Goal: Task Accomplishment & Management: Use online tool/utility

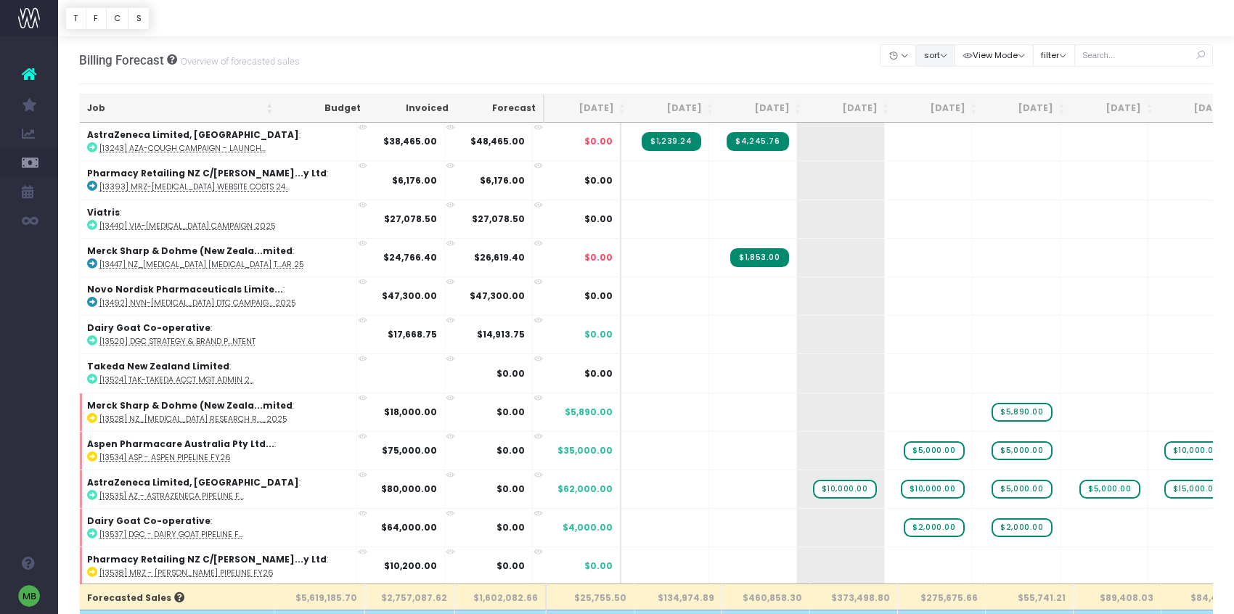
click at [951, 59] on button "sort" at bounding box center [935, 55] width 40 height 22
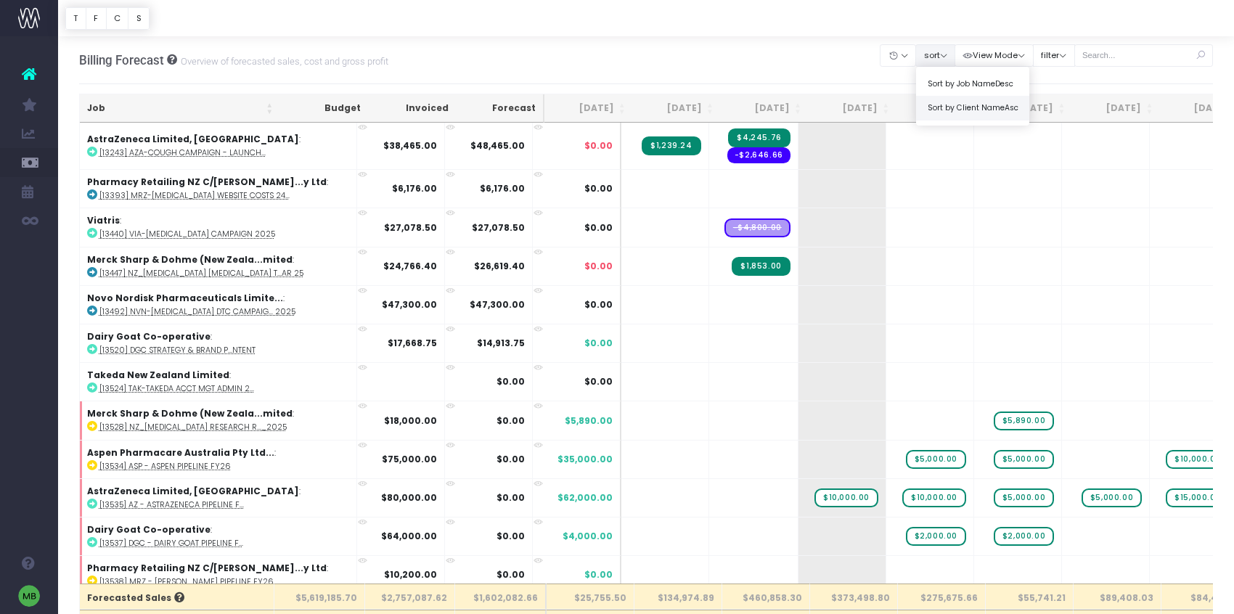
click at [967, 102] on link "Sort by Client Name Asc" at bounding box center [972, 108] width 113 height 25
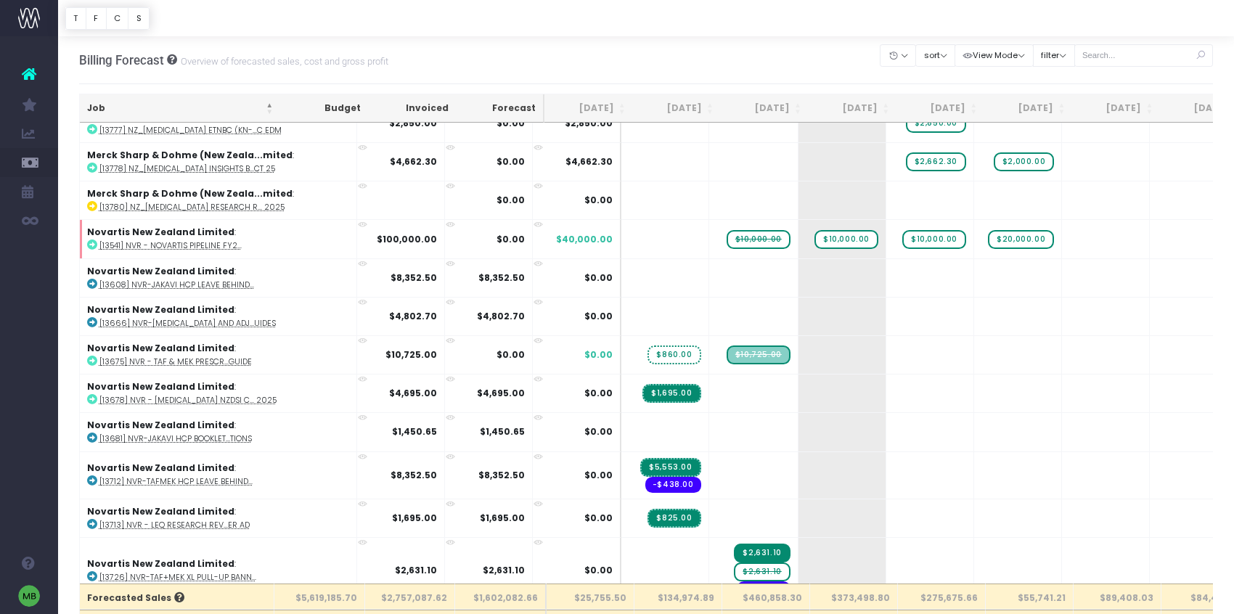
scroll to position [3007, 0]
click at [726, 243] on span "$10,000.00" at bounding box center [758, 240] width 64 height 19
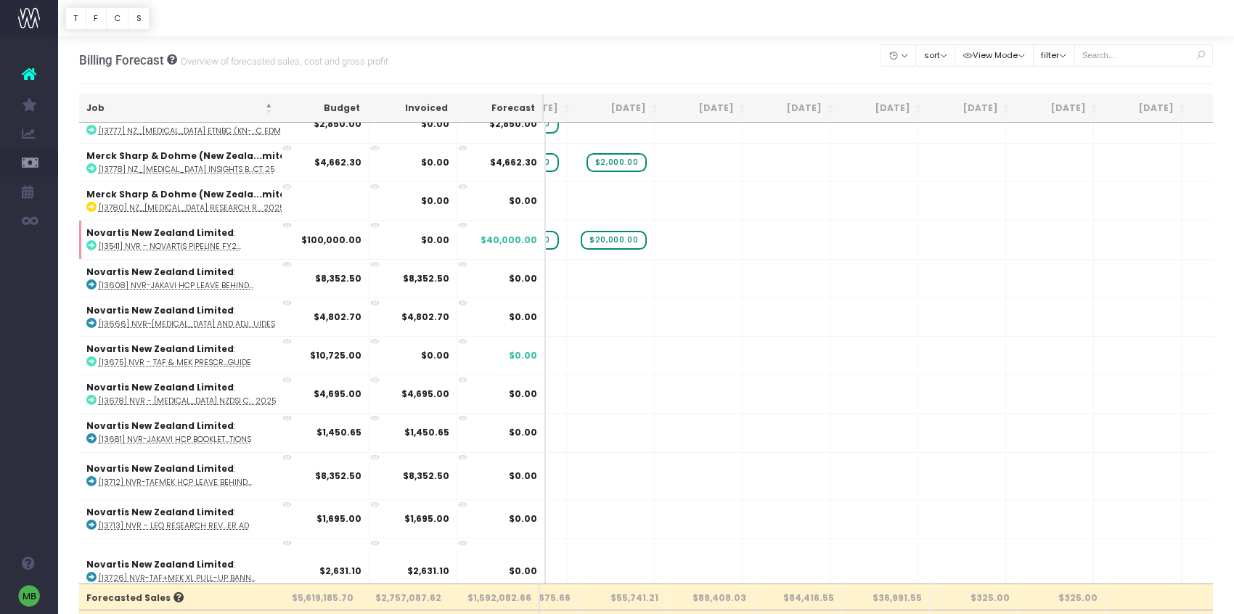
scroll to position [0, 483]
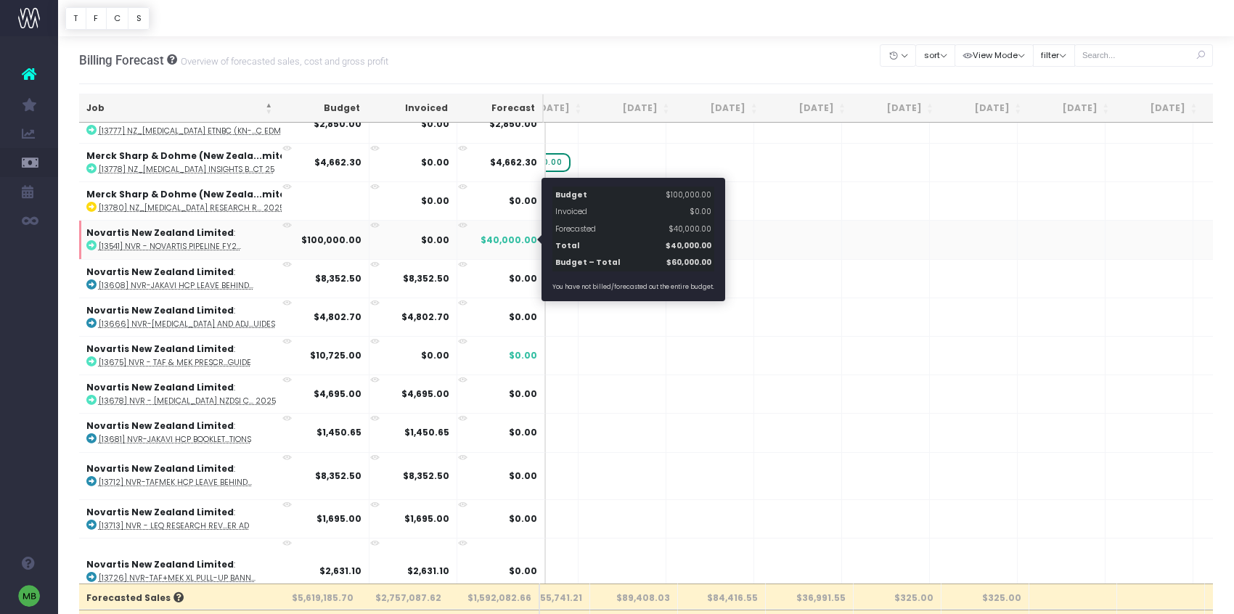
click at [532, 240] on span "$40,000.00" at bounding box center [508, 240] width 57 height 13
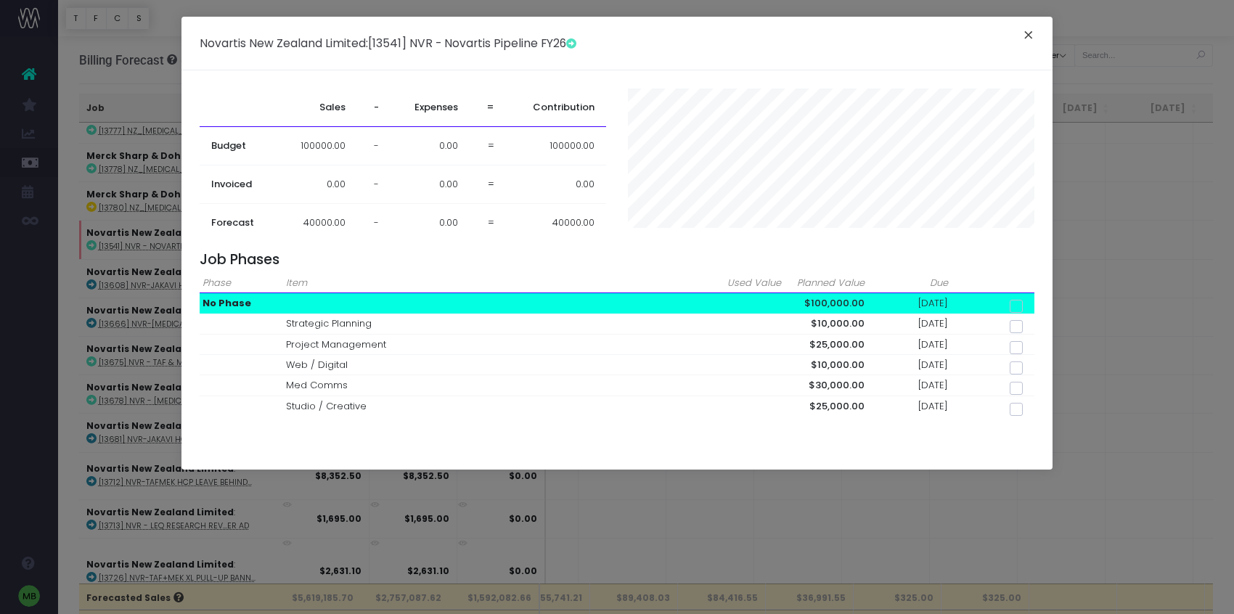
drag, startPoint x: 1032, startPoint y: 28, endPoint x: 996, endPoint y: 47, distance: 40.6
click at [1032, 28] on button "×" at bounding box center [1028, 36] width 30 height 23
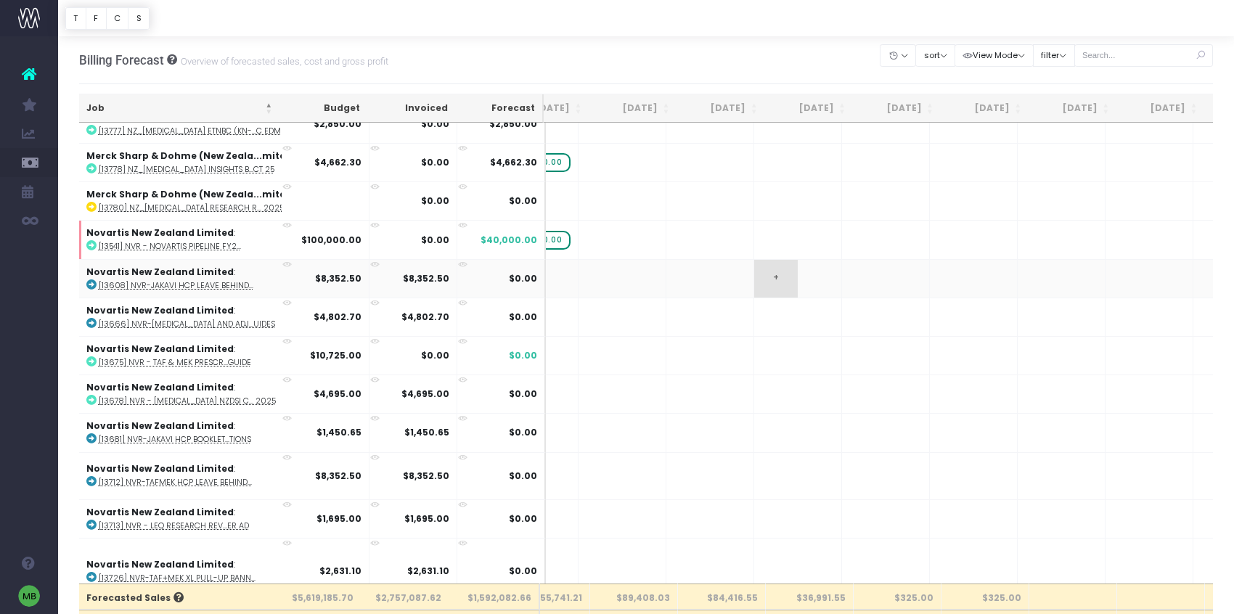
click at [754, 270] on td "+" at bounding box center [798, 278] width 88 height 38
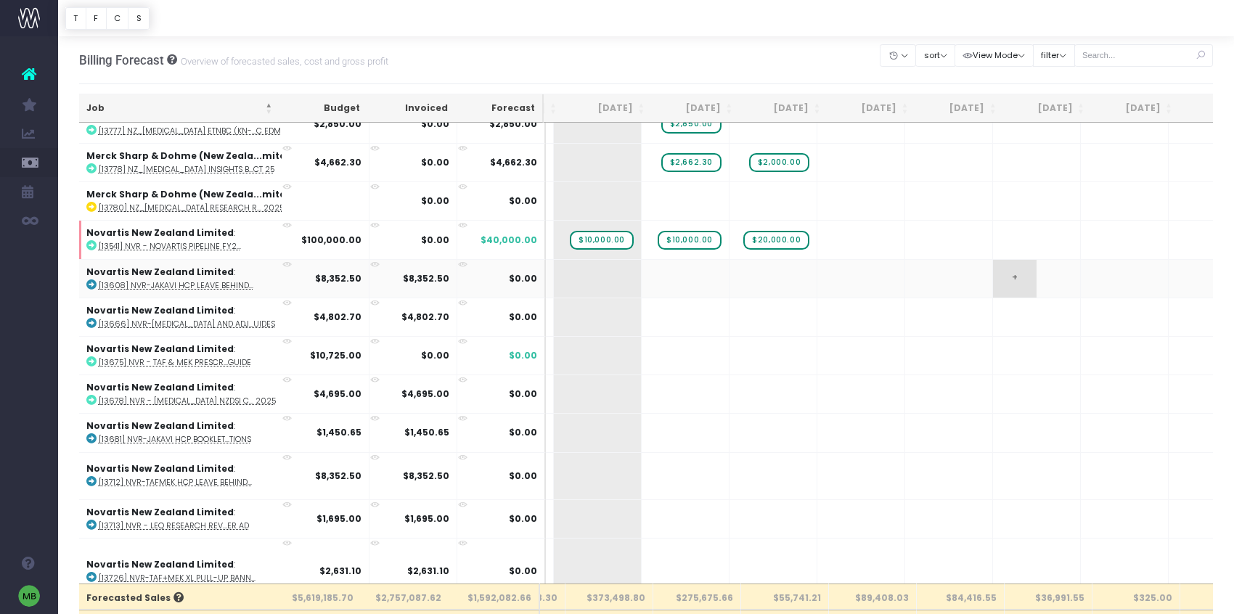
scroll to position [3007, 163]
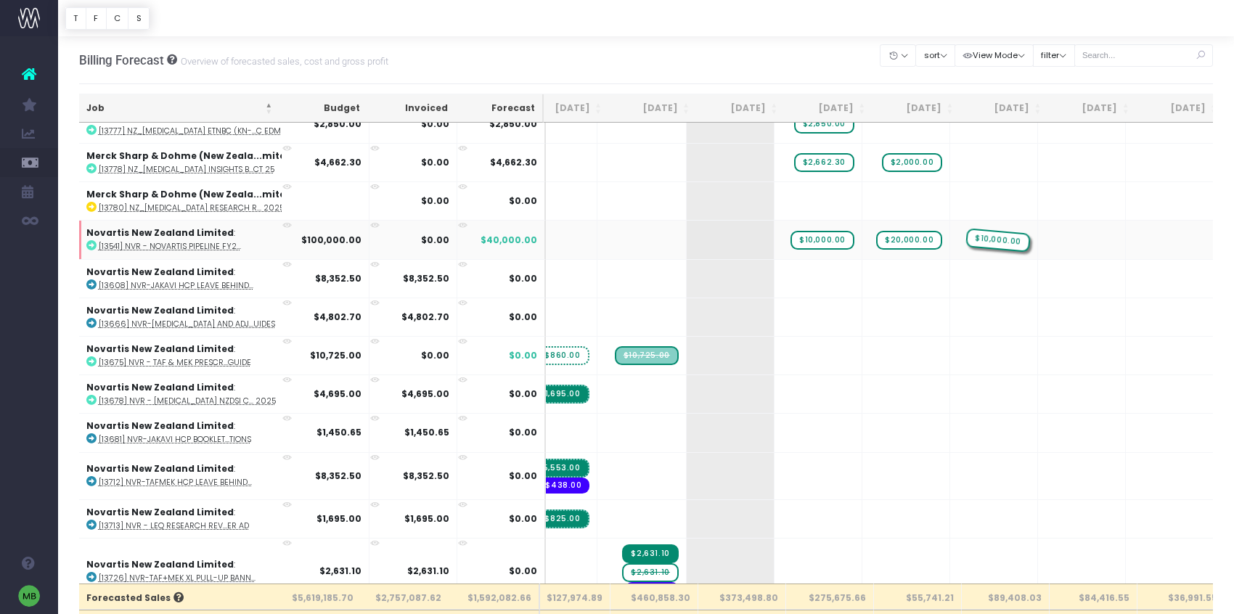
drag, startPoint x: 656, startPoint y: 241, endPoint x: 893, endPoint y: 239, distance: 236.6
click at [966, 243] on span "$10,000.00" at bounding box center [998, 240] width 64 height 19
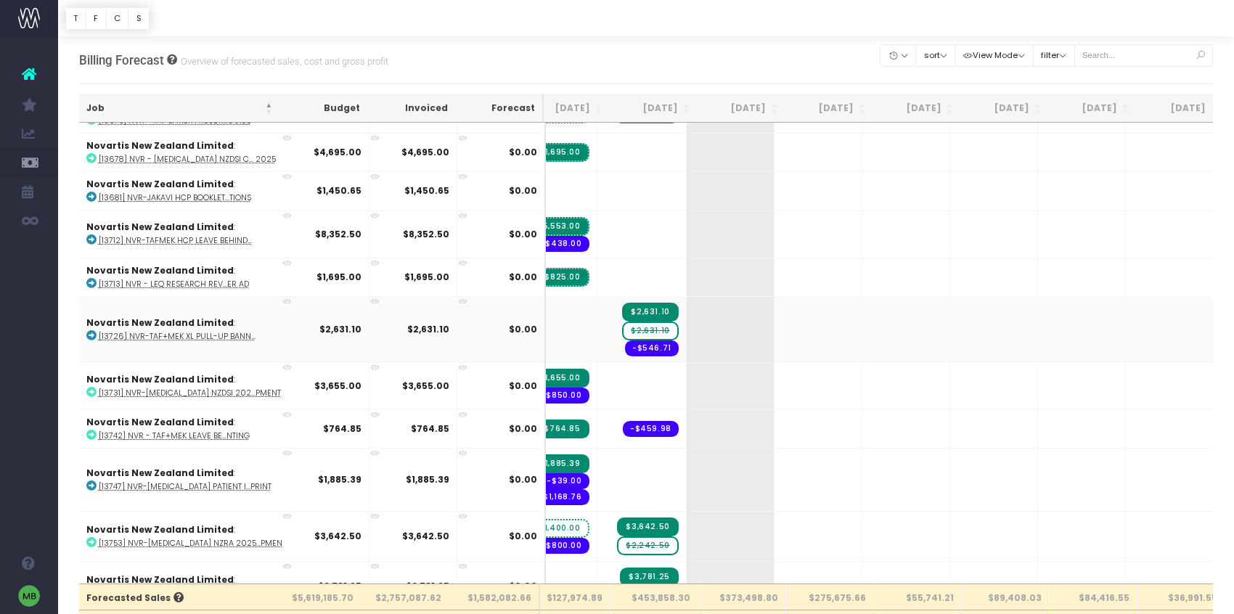
click at [622, 329] on span "$2,631.10" at bounding box center [650, 331] width 56 height 19
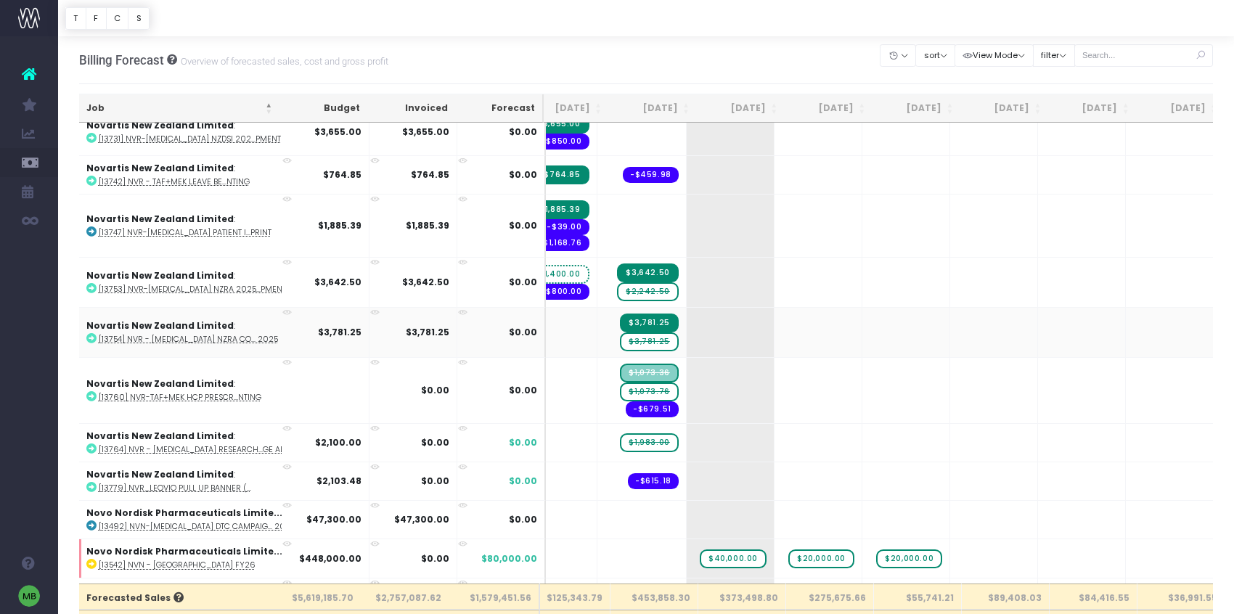
click at [620, 343] on span "$3,781.25" at bounding box center [649, 341] width 58 height 19
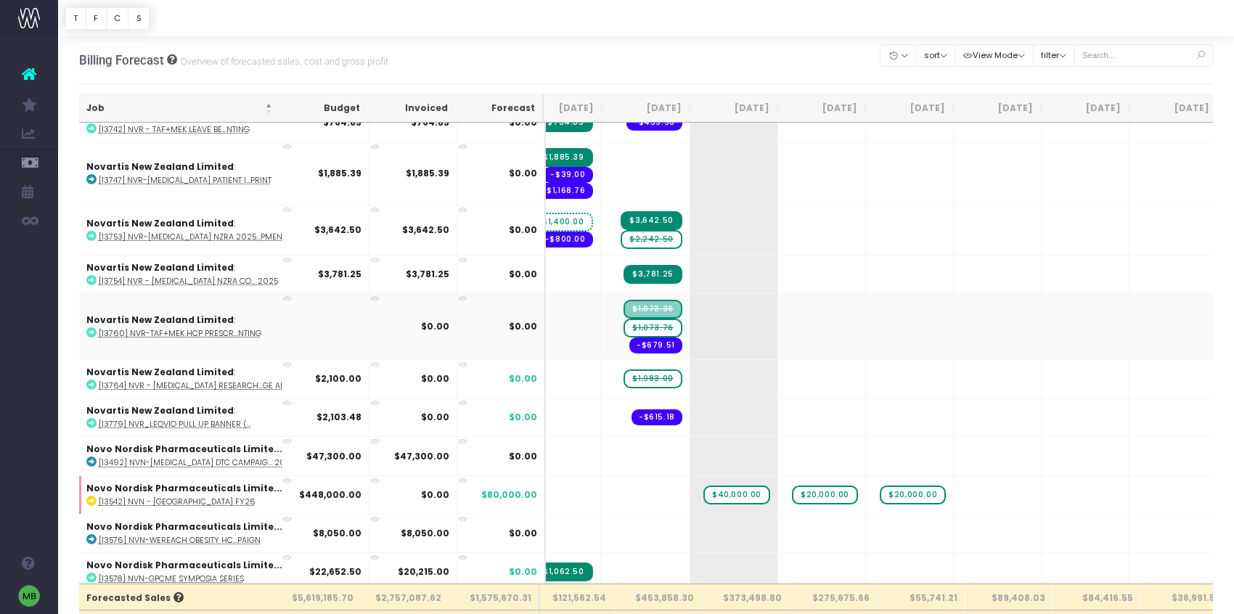
click at [623, 327] on span "$1,073.76" at bounding box center [652, 328] width 58 height 19
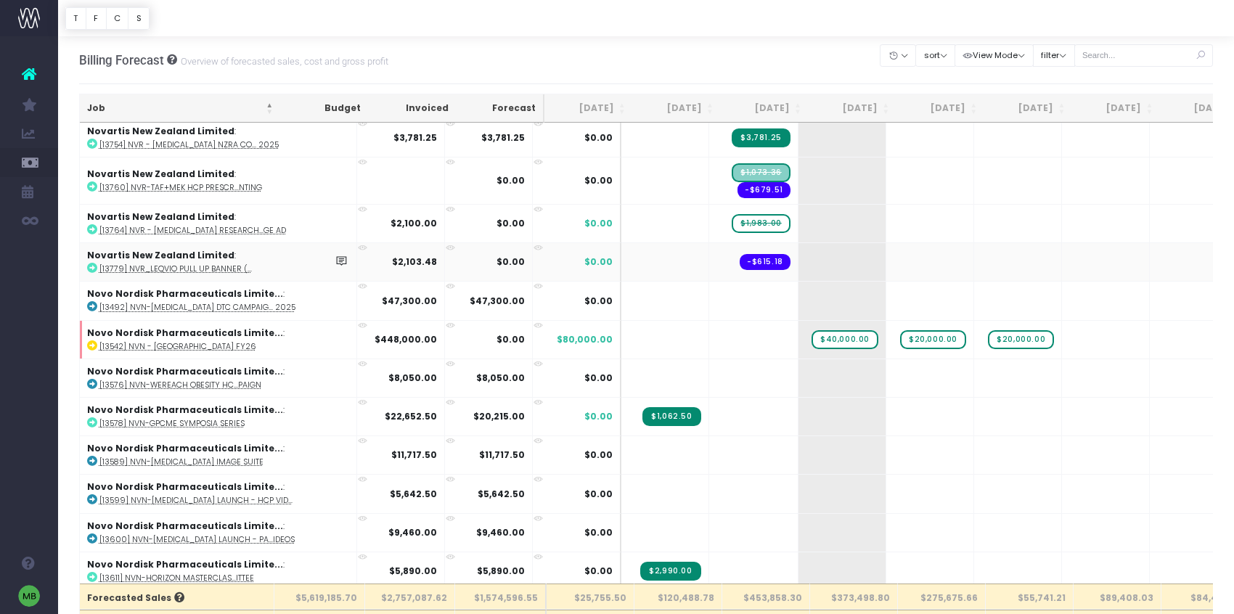
scroll to position [3674, 0]
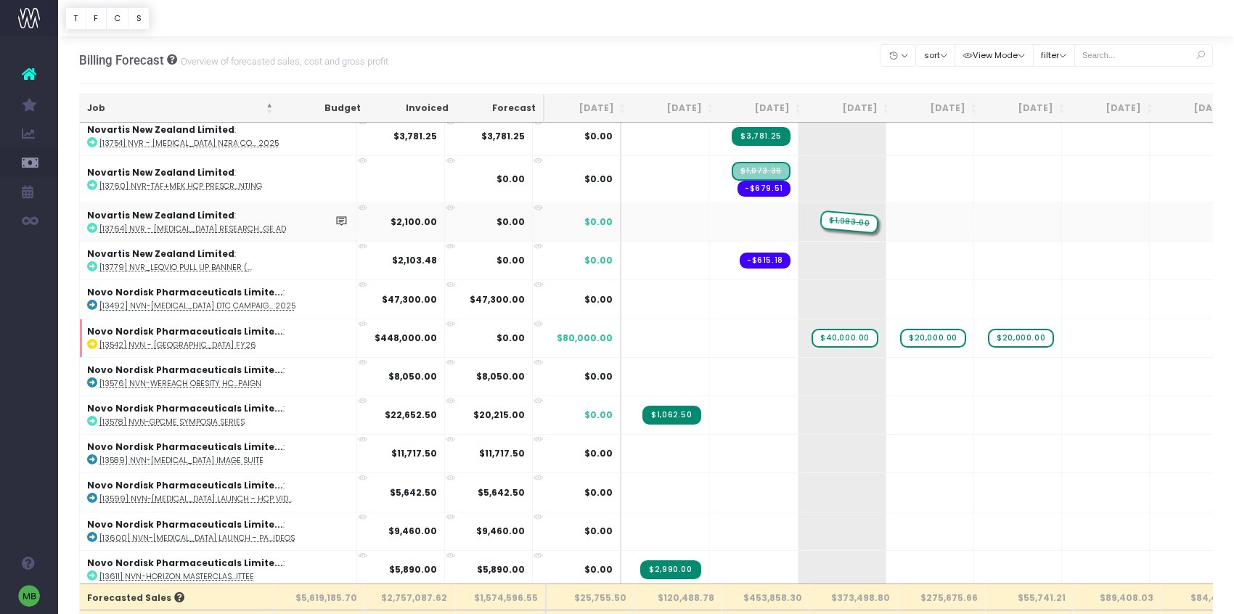
drag, startPoint x: 692, startPoint y: 226, endPoint x: 758, endPoint y: 222, distance: 65.4
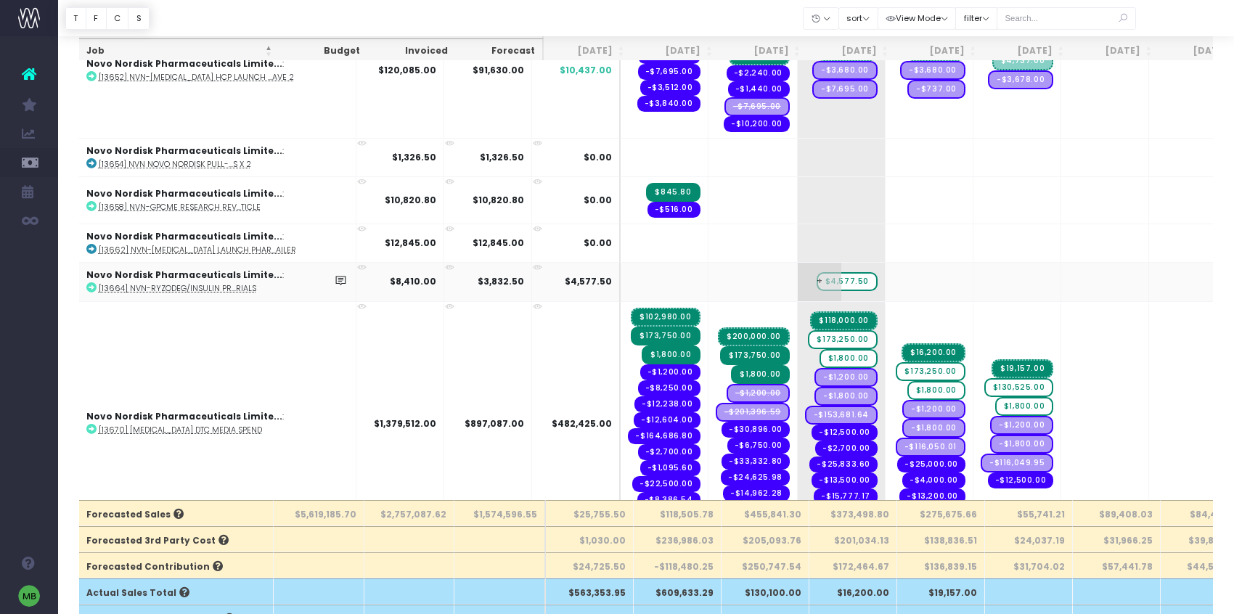
scroll to position [4447, 1]
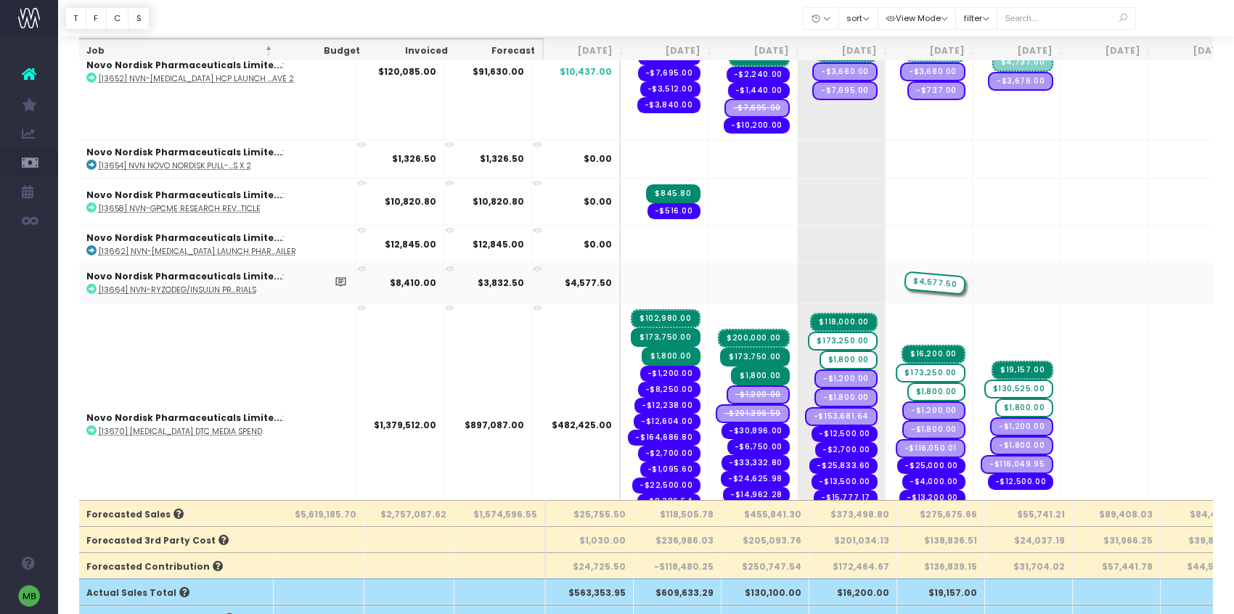
drag, startPoint x: 766, startPoint y: 278, endPoint x: 835, endPoint y: 277, distance: 69.7
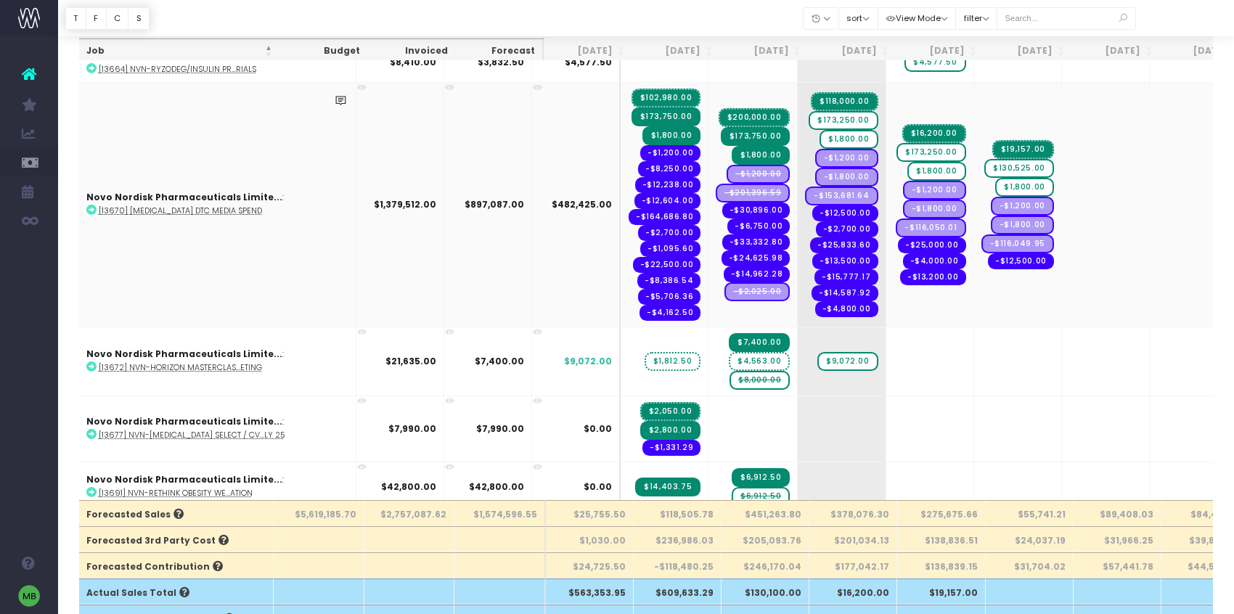
scroll to position [4663, 1]
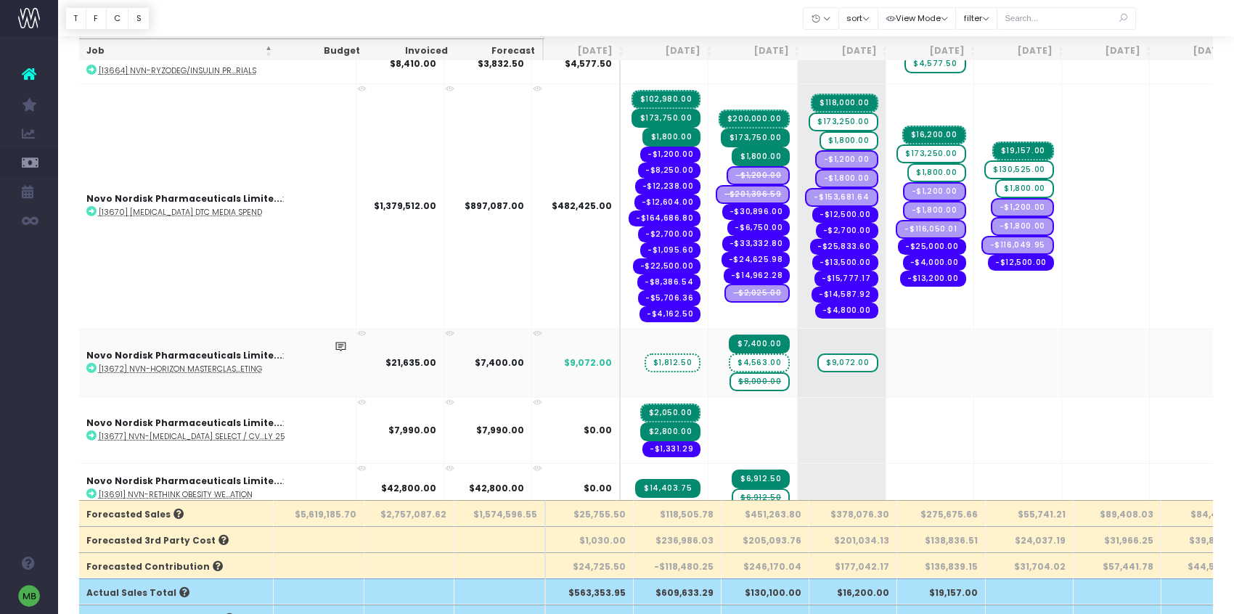
click at [729, 383] on span "$8,000.00" at bounding box center [759, 381] width 60 height 19
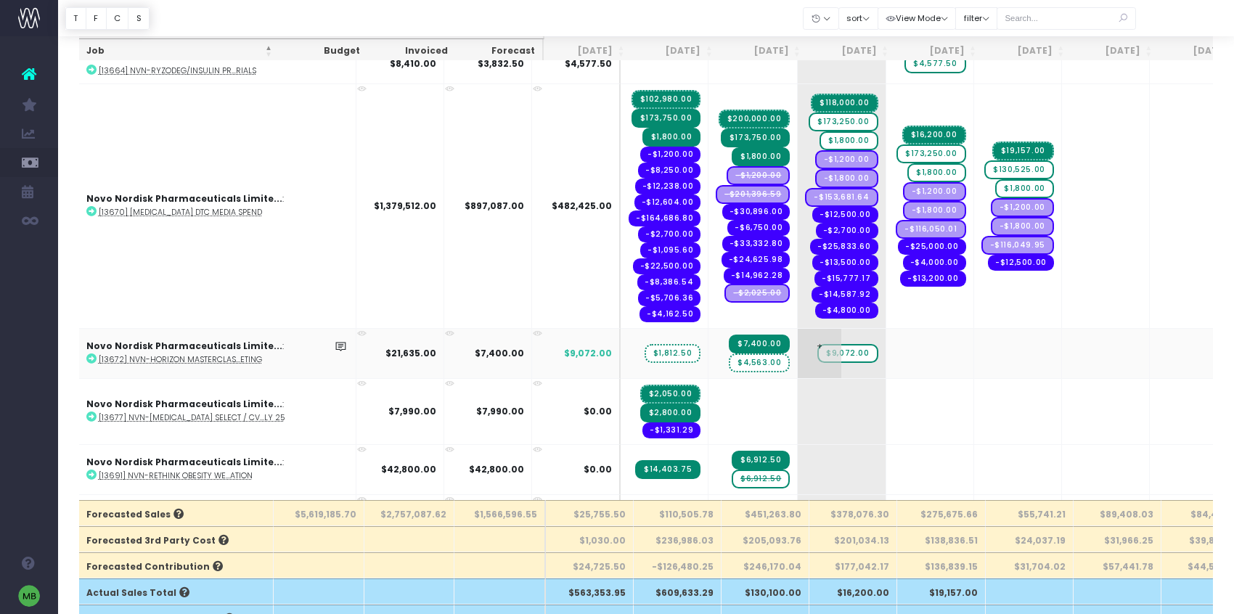
click at [817, 358] on span "$9,072.00" at bounding box center [847, 353] width 60 height 19
click at [798, 345] on span "+" at bounding box center [820, 353] width 44 height 49
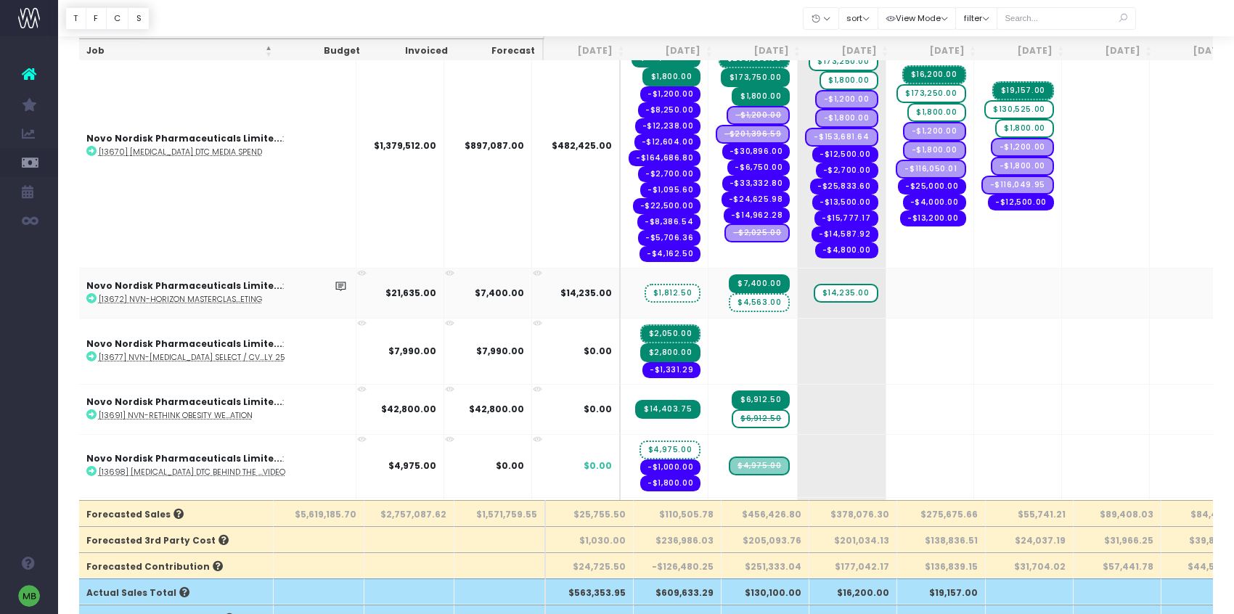
scroll to position [4737, 1]
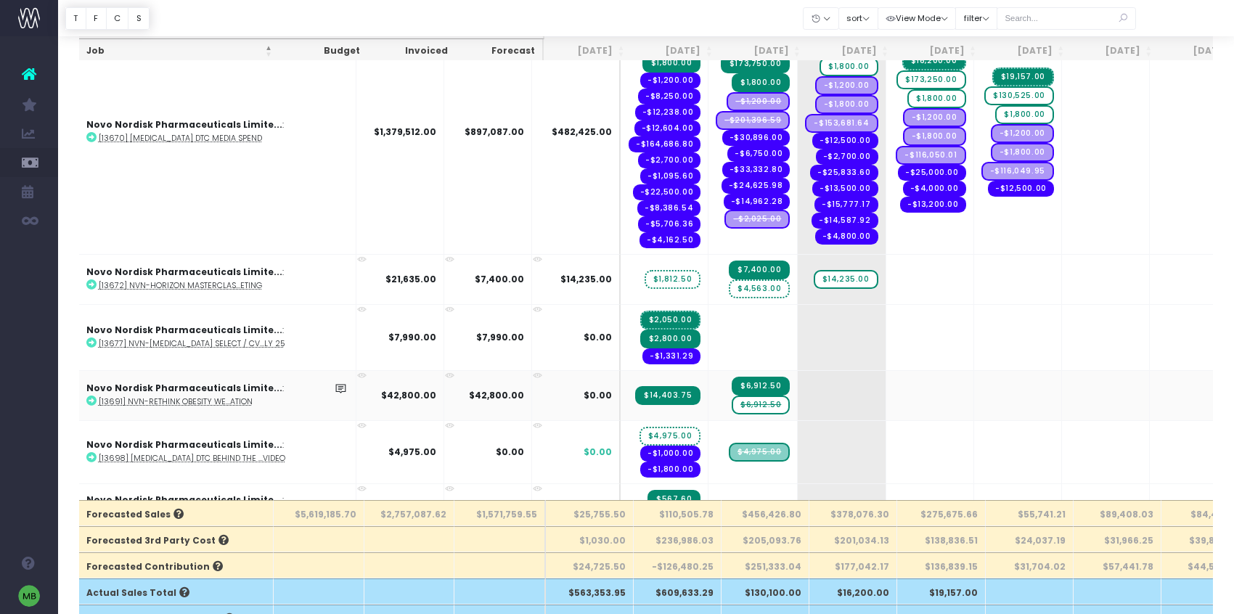
click at [732, 406] on span "$6,912.50" at bounding box center [761, 405] width 58 height 19
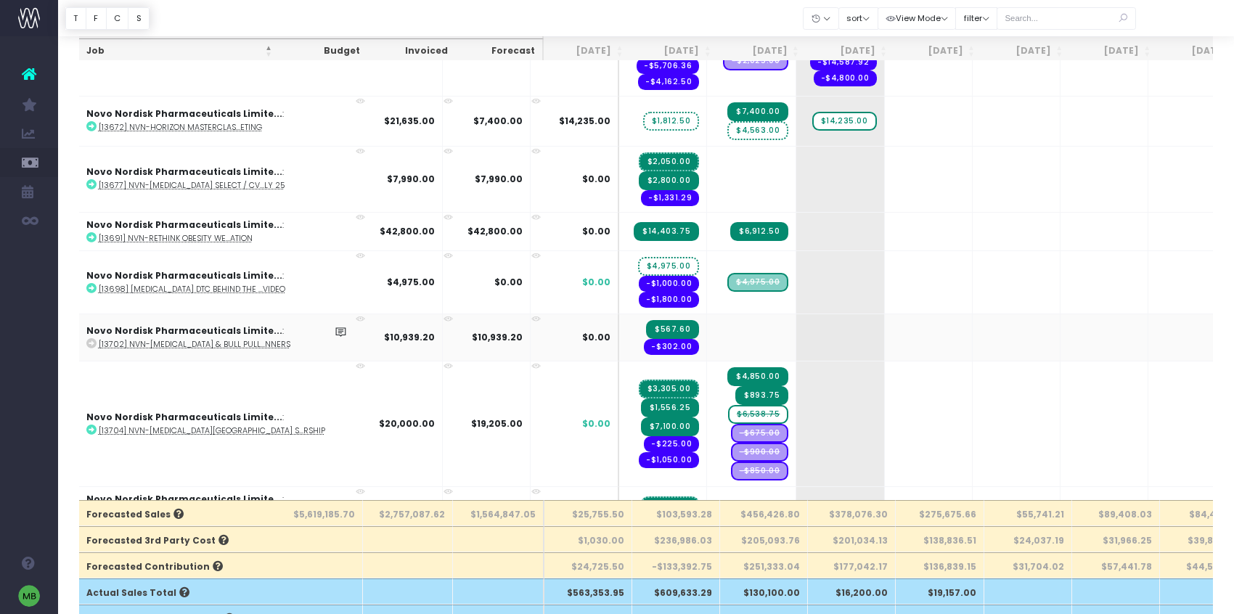
scroll to position [4897, 2]
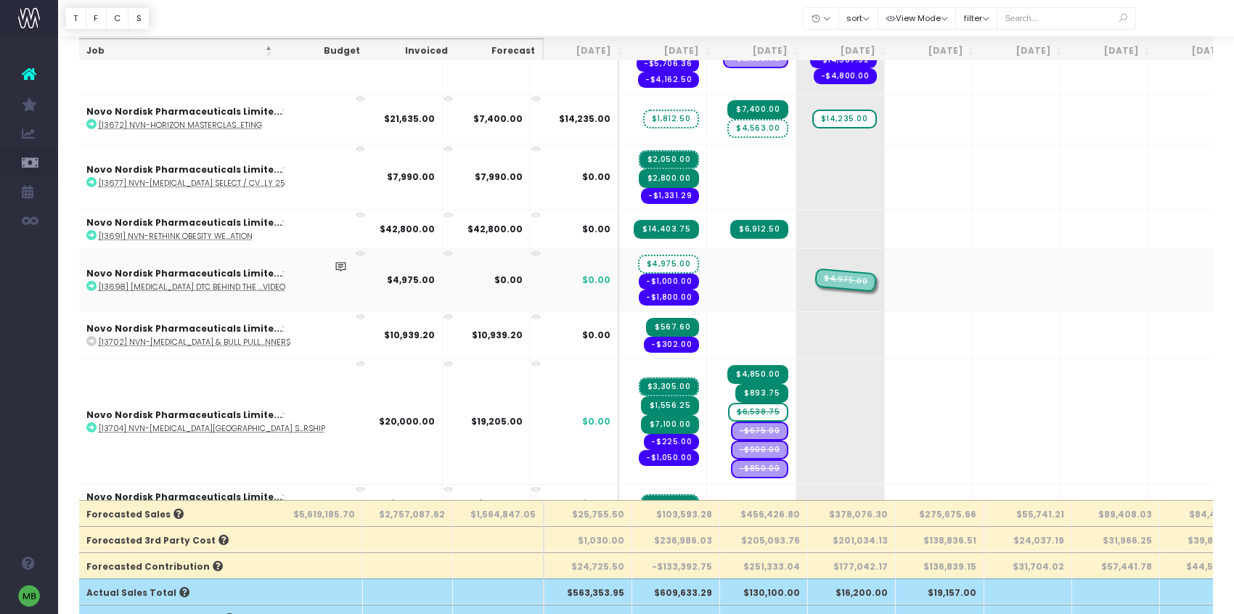
drag, startPoint x: 693, startPoint y: 280, endPoint x: 741, endPoint y: 279, distance: 47.9
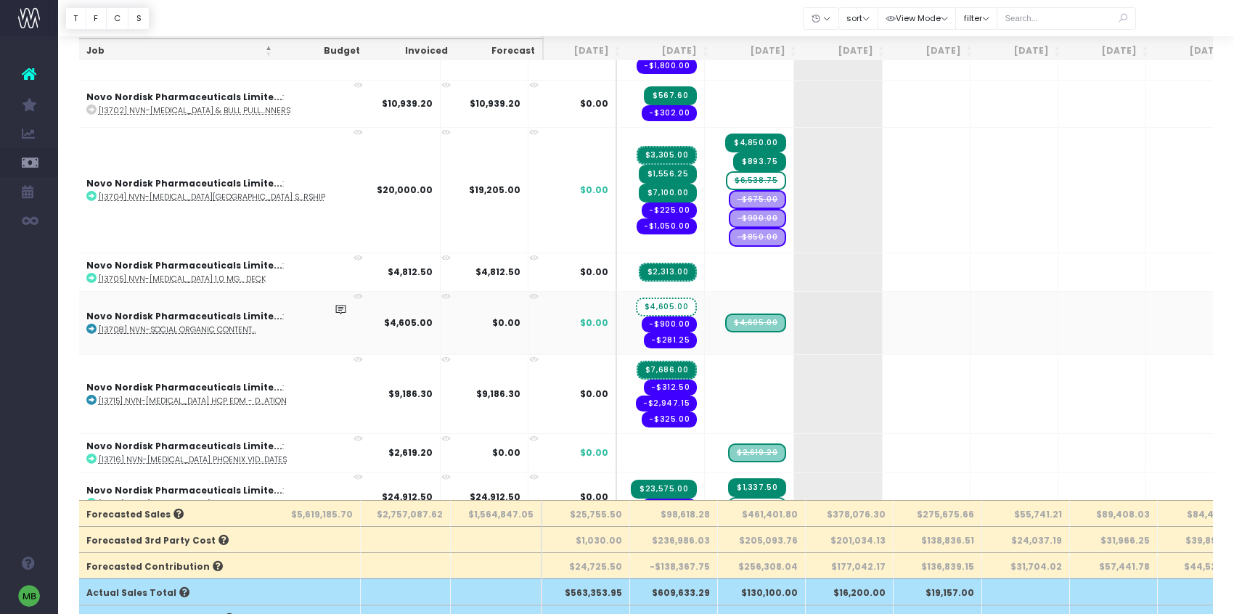
scroll to position [5130, 4]
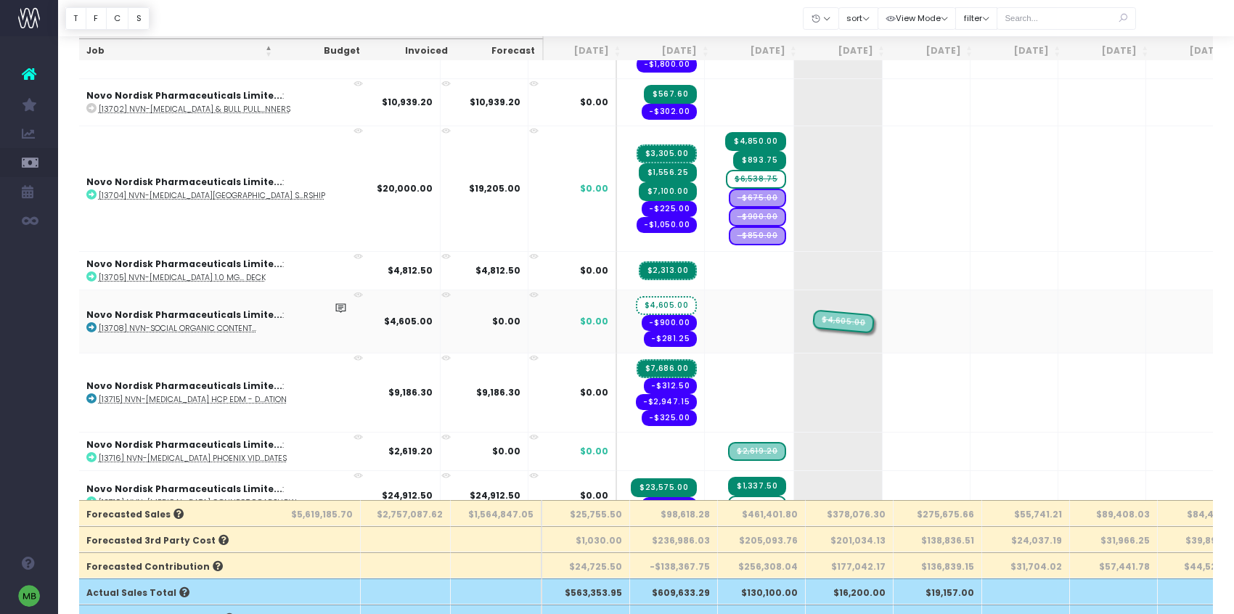
drag, startPoint x: 665, startPoint y: 322, endPoint x: 723, endPoint y: 326, distance: 58.2
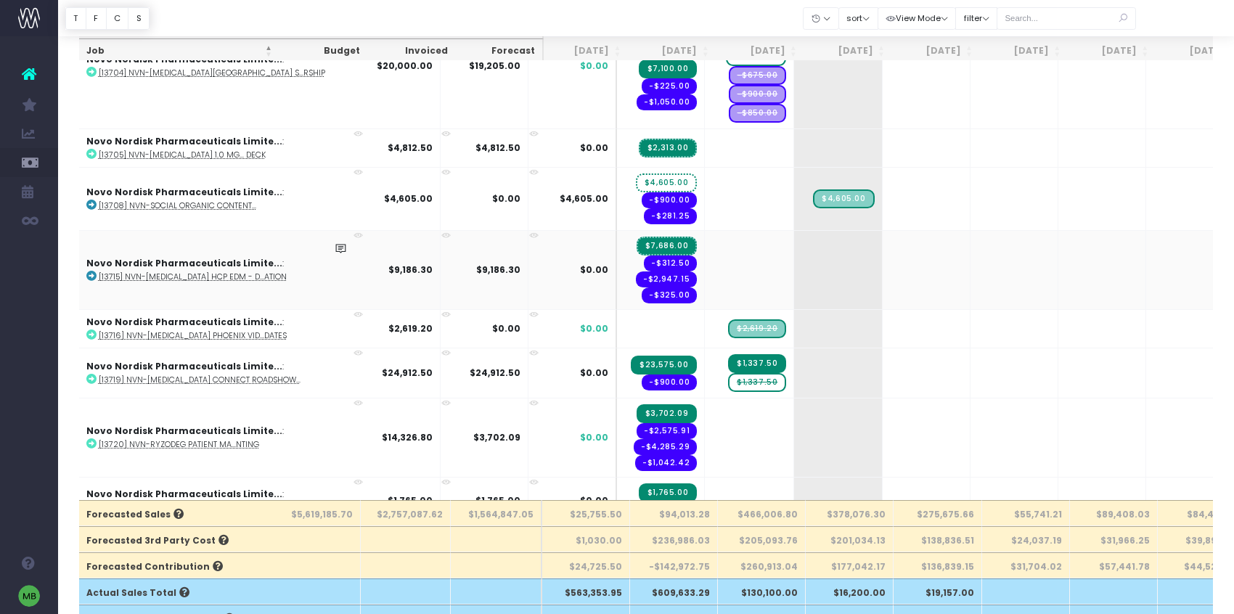
scroll to position [5250, 4]
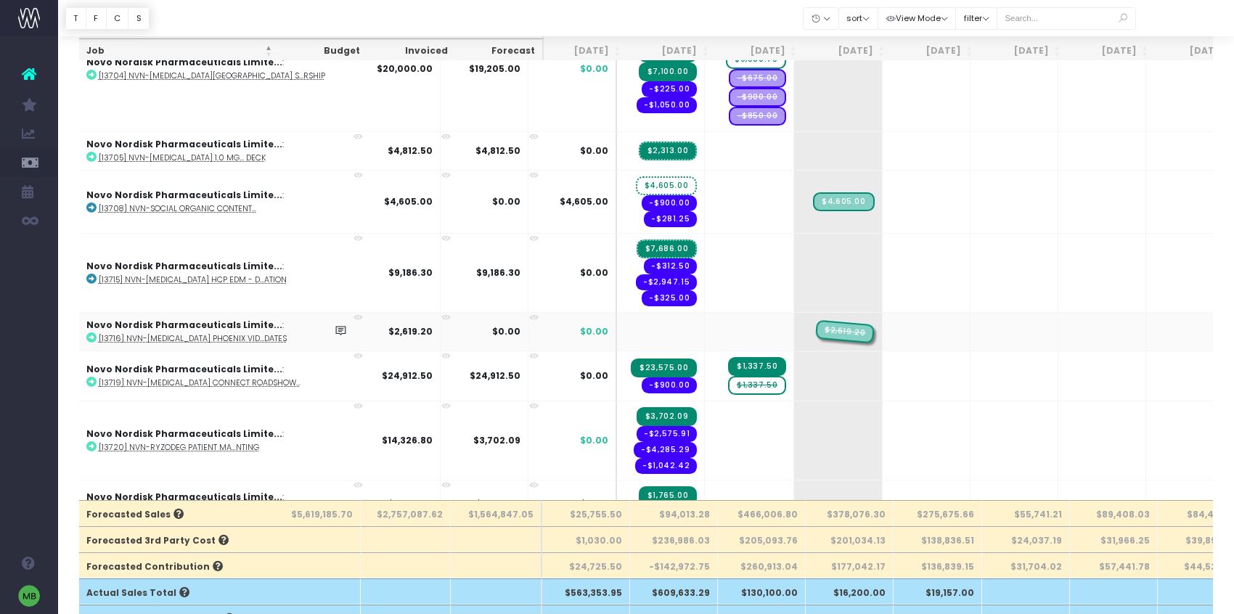
drag, startPoint x: 668, startPoint y: 329, endPoint x: 719, endPoint y: 332, distance: 50.9
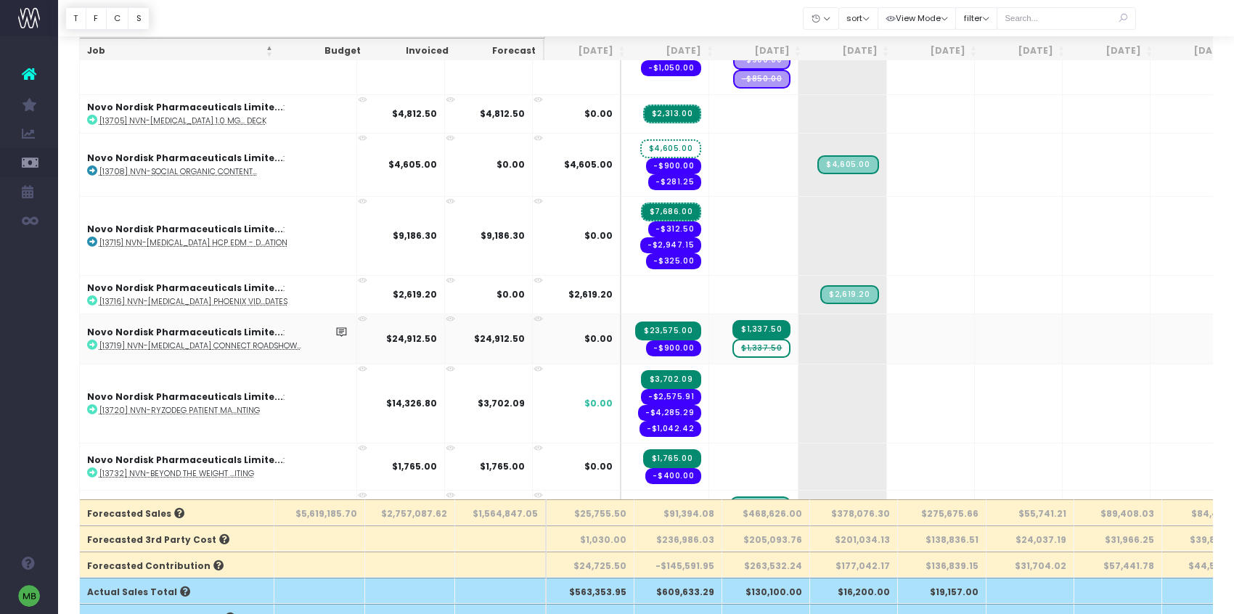
scroll to position [83, 0]
drag, startPoint x: 687, startPoint y: 333, endPoint x: 730, endPoint y: 335, distance: 42.8
click at [730, 335] on tr "Novo Nordisk Pharmaceuticals Limite... : [13719] NVN-[MEDICAL_DATA] Connect Roa…" at bounding box center [967, 339] width 1774 height 50
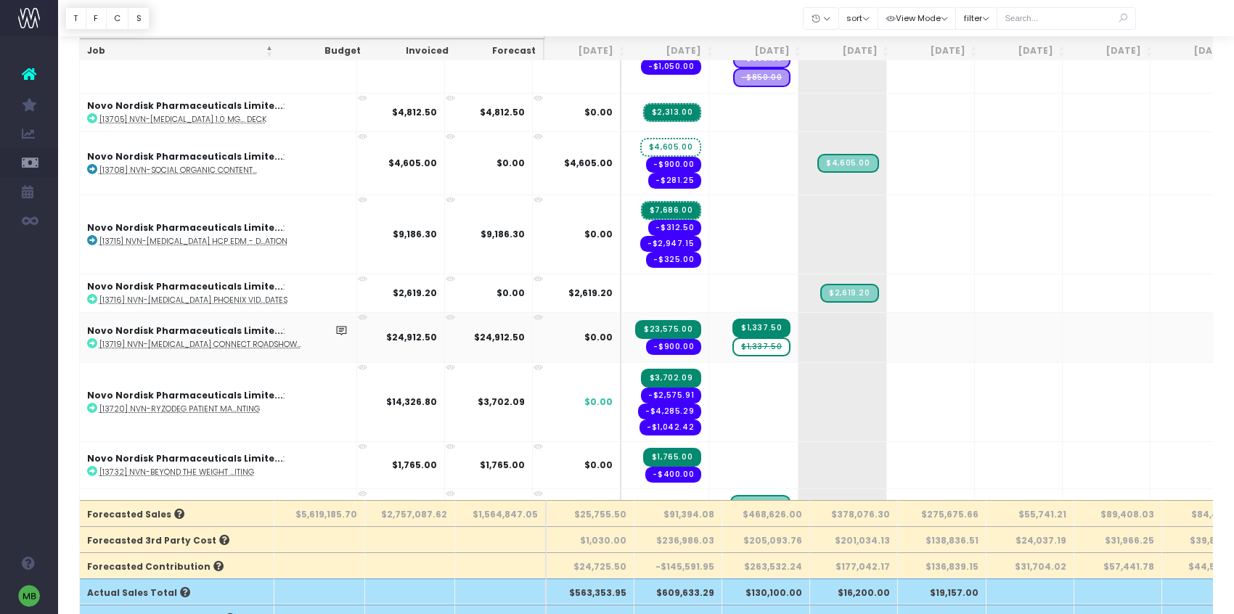
click at [732, 333] on span "$1,337.50" at bounding box center [761, 328] width 58 height 19
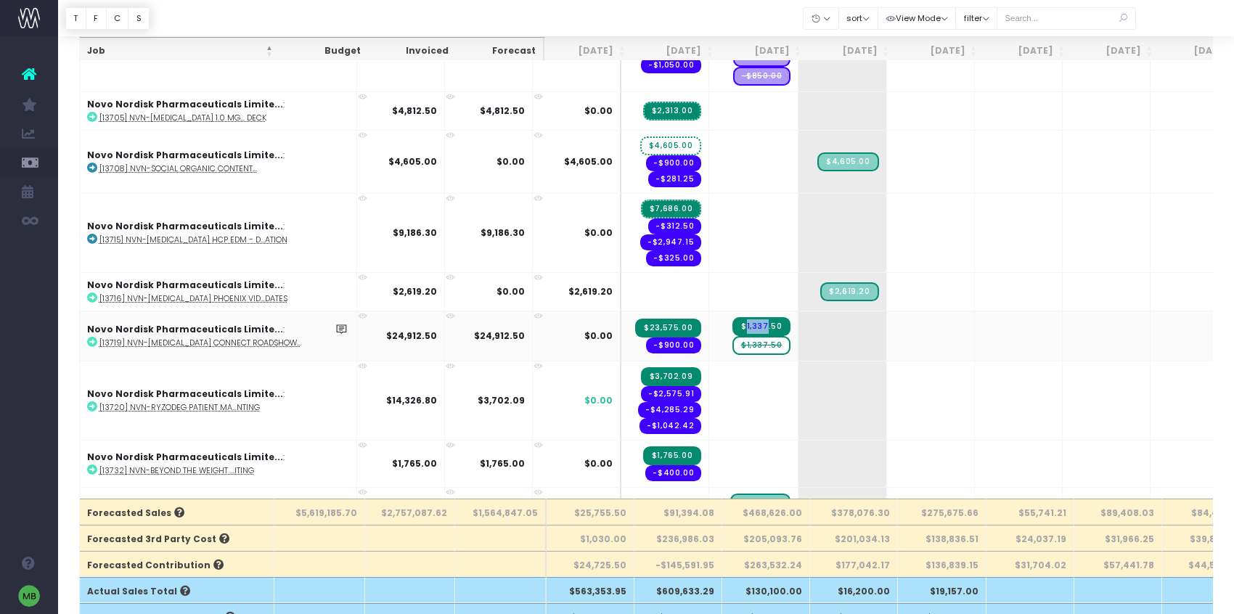
drag, startPoint x: 671, startPoint y: 330, endPoint x: 692, endPoint y: 332, distance: 21.2
click at [732, 332] on span "$1,337.50" at bounding box center [761, 326] width 58 height 19
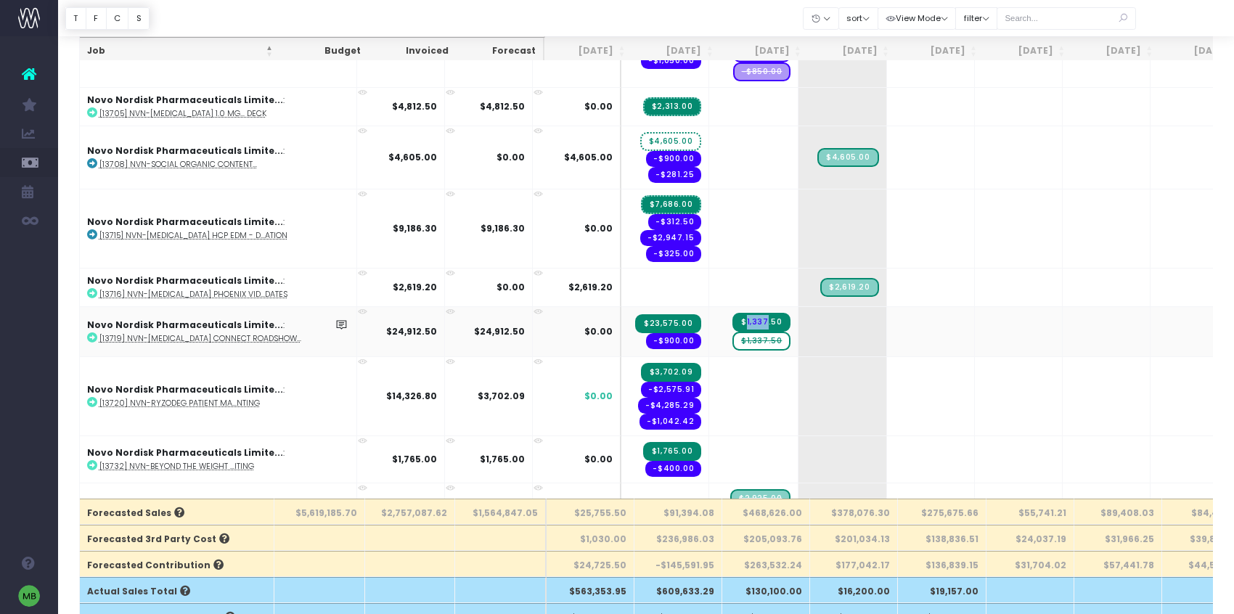
click at [732, 348] on span "$1,337.50" at bounding box center [761, 341] width 58 height 19
click at [732, 340] on span "$1,337.50" at bounding box center [761, 341] width 58 height 19
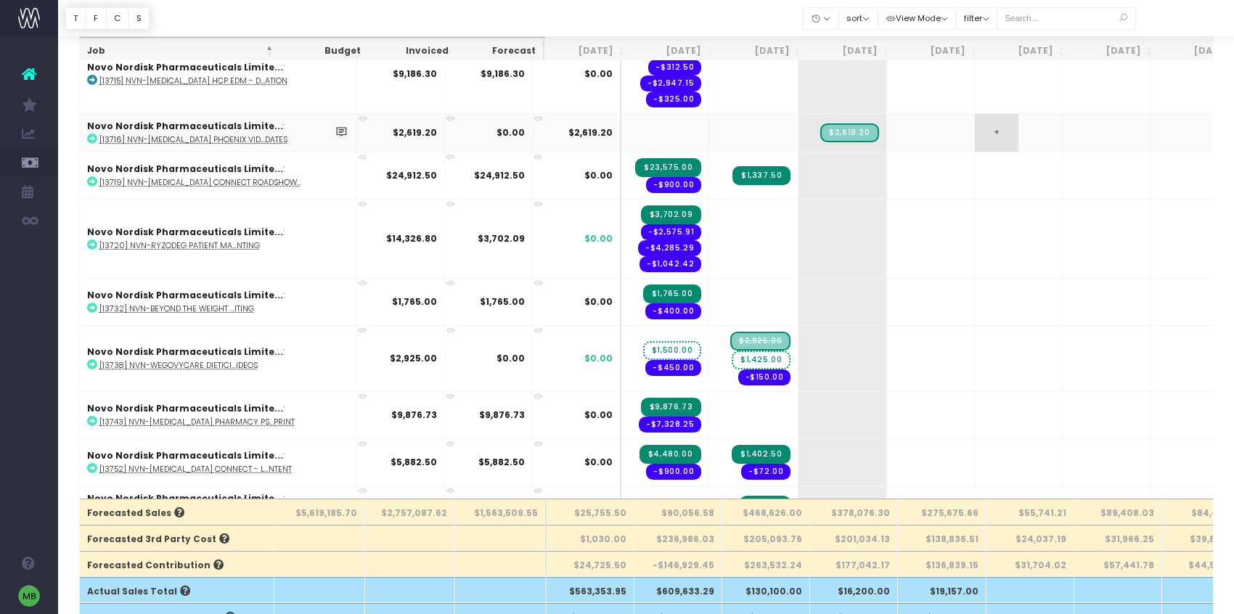
scroll to position [5445, 0]
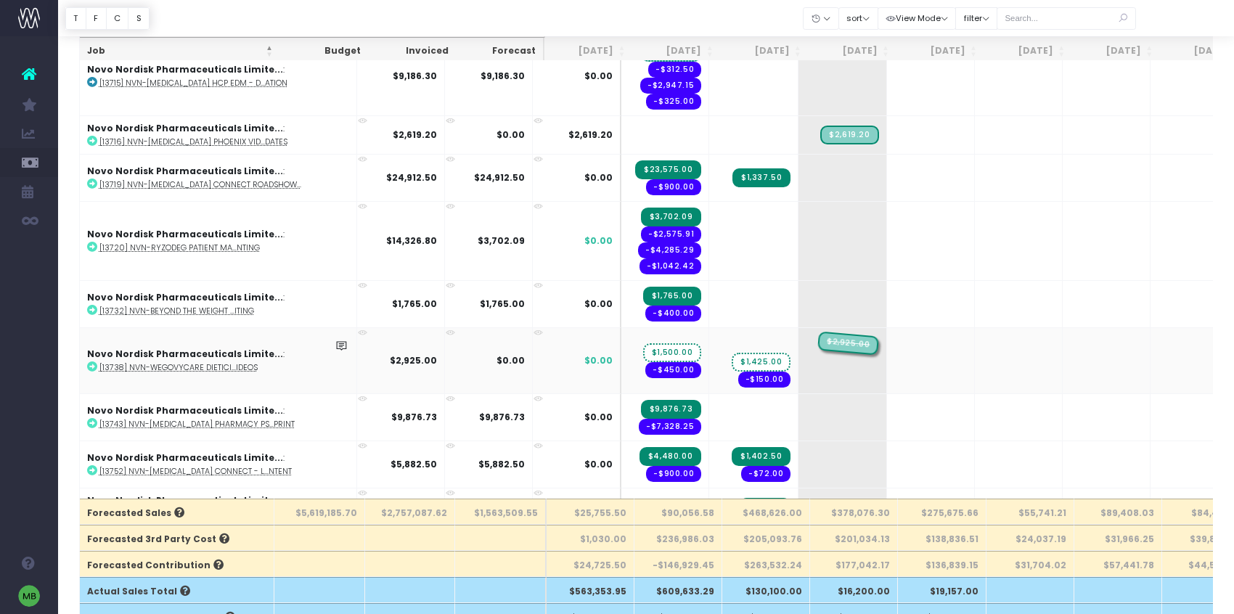
drag, startPoint x: 689, startPoint y: 343, endPoint x: 758, endPoint y: 348, distance: 69.1
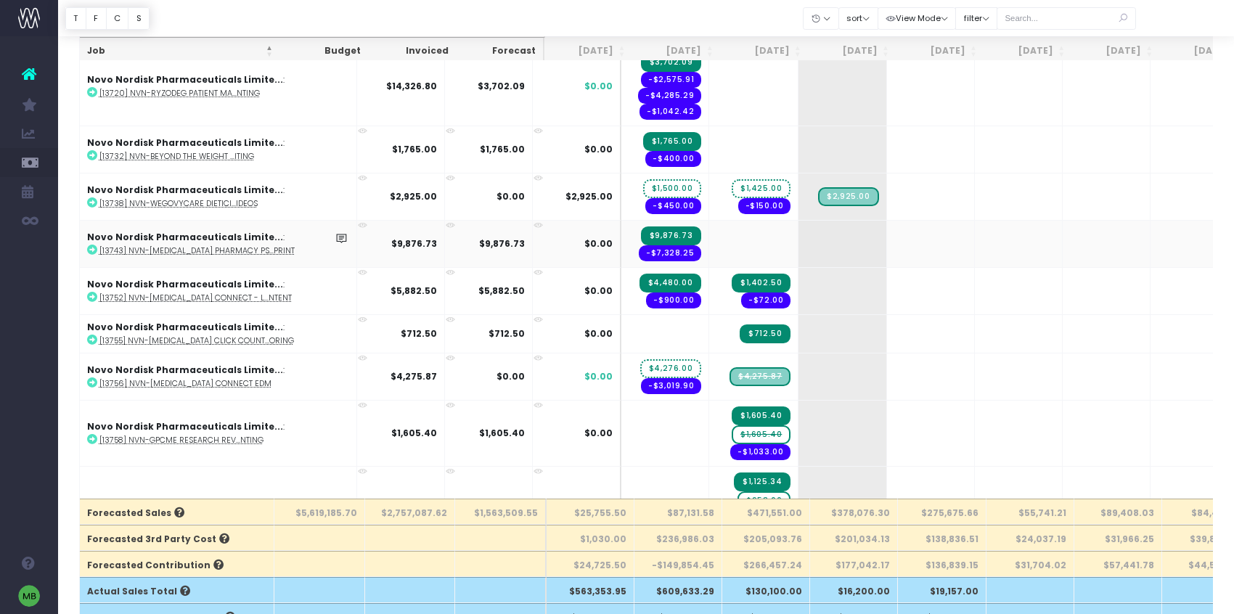
scroll to position [5604, 0]
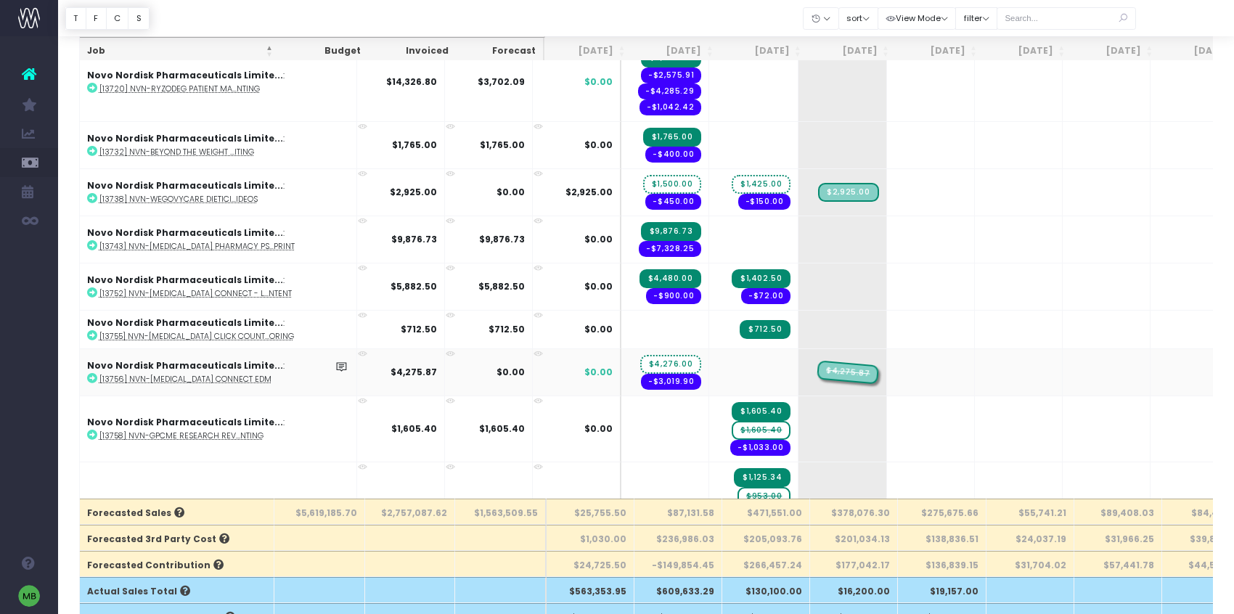
drag, startPoint x: 681, startPoint y: 371, endPoint x: 742, endPoint y: 366, distance: 61.2
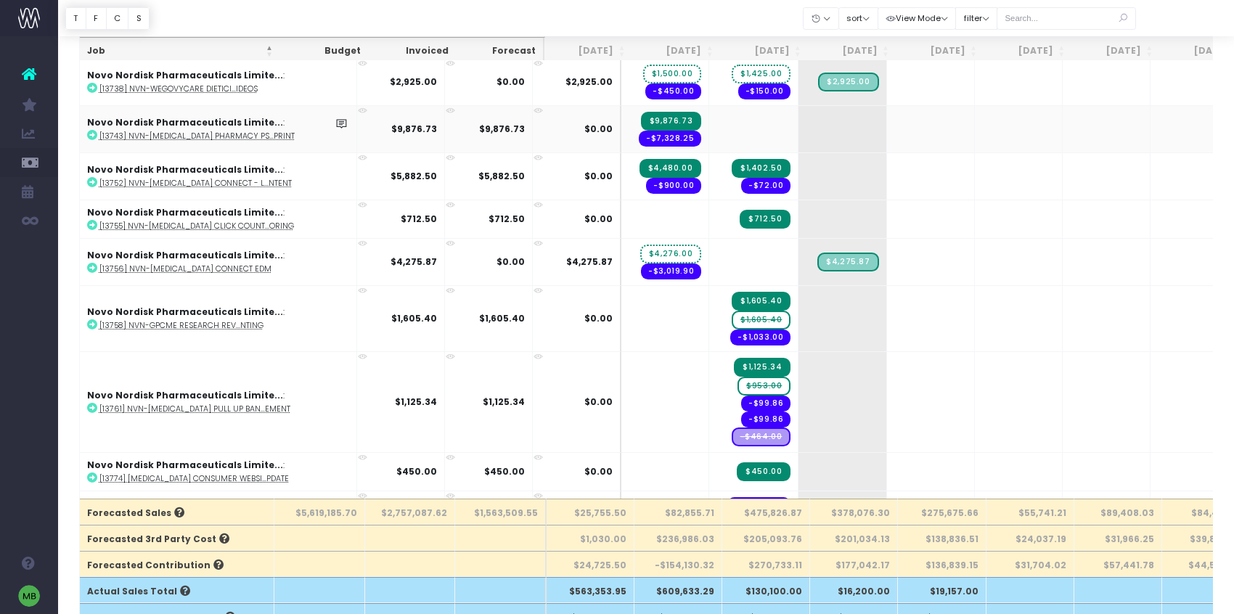
scroll to position [5723, 0]
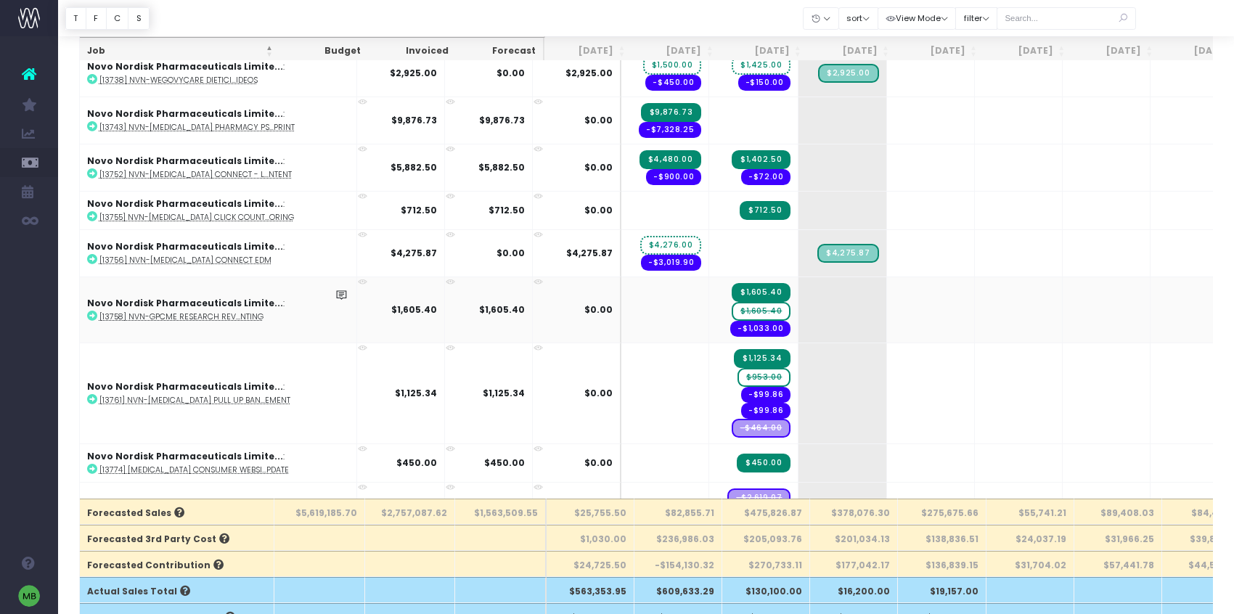
click at [732, 314] on span "$1,605.40" at bounding box center [761, 311] width 59 height 19
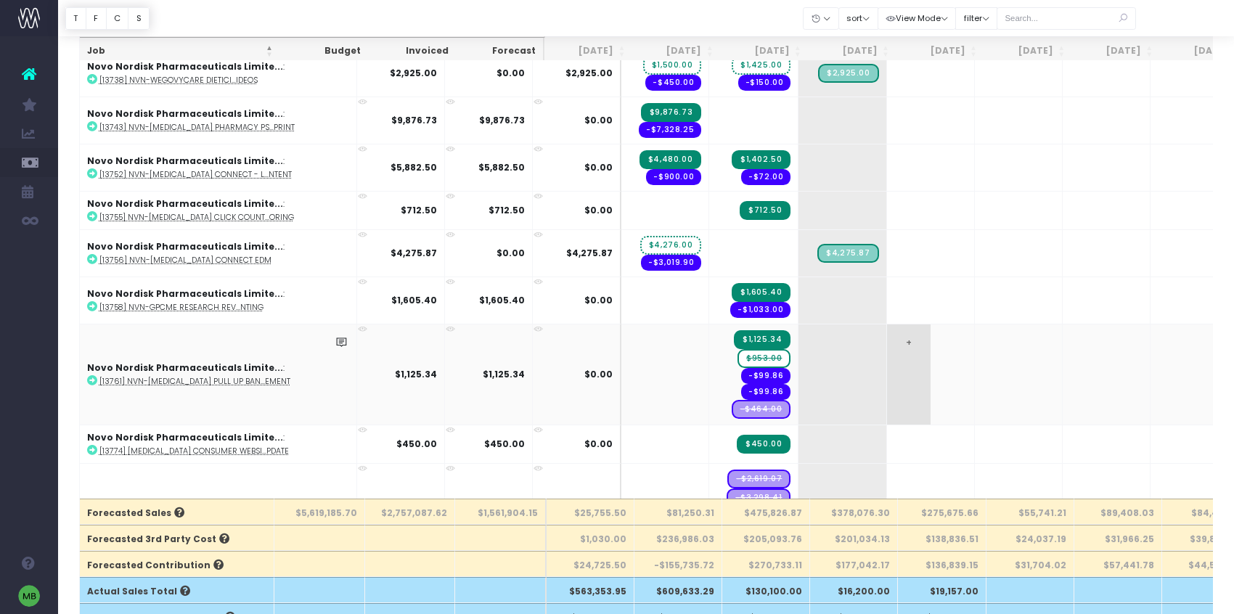
scroll to position [5775, 0]
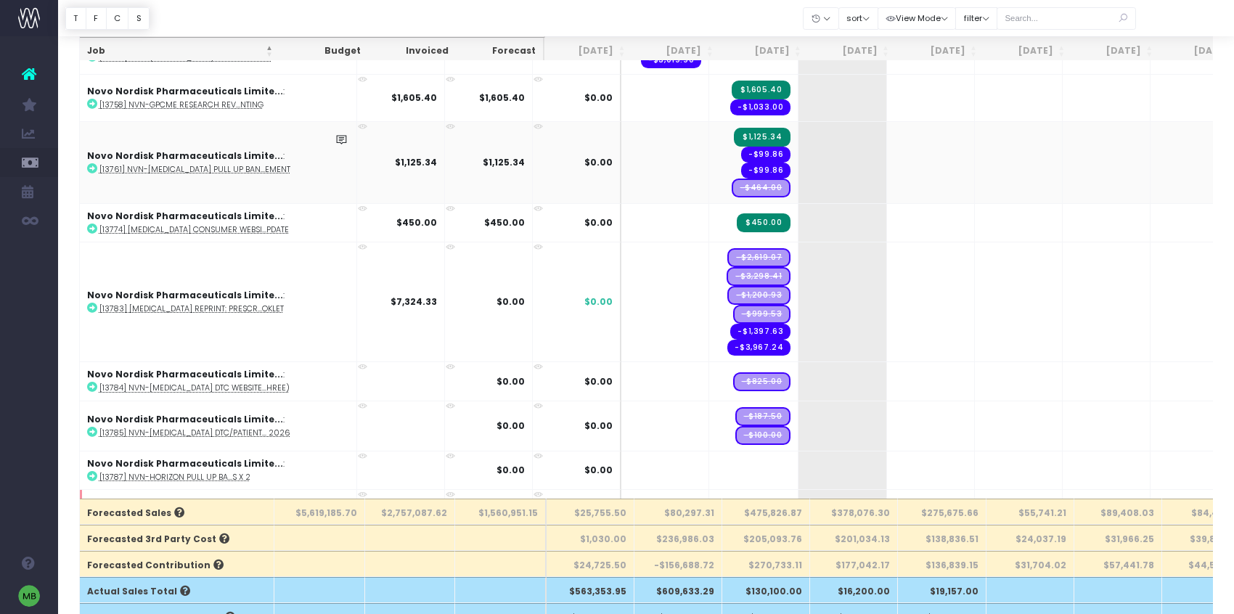
scroll to position [5927, 0]
click at [798, 301] on span "+" at bounding box center [820, 301] width 44 height 119
click at [696, 330] on body "Oh my... this is bad. [PERSON_NAME] wasn't able to load this page. Please conta…" at bounding box center [617, 222] width 1234 height 614
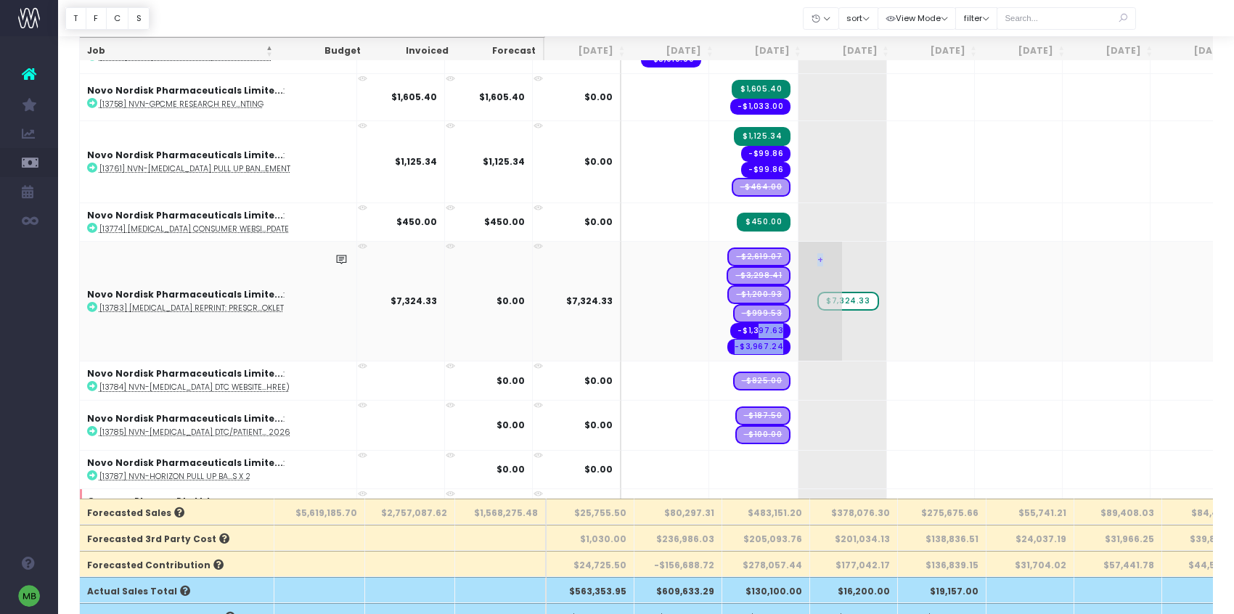
drag, startPoint x: 684, startPoint y: 332, endPoint x: 725, endPoint y: 333, distance: 41.4
click at [725, 333] on tr "Novo Nordisk Pharmaceuticals Limite... : [13783] [MEDICAL_DATA] Reprint: Prescr…" at bounding box center [967, 301] width 1774 height 120
click at [730, 332] on span "-$1,397.63" at bounding box center [760, 331] width 60 height 16
drag, startPoint x: 671, startPoint y: 332, endPoint x: 695, endPoint y: 334, distance: 24.0
click at [730, 332] on span "-$1,397.63" at bounding box center [760, 331] width 60 height 16
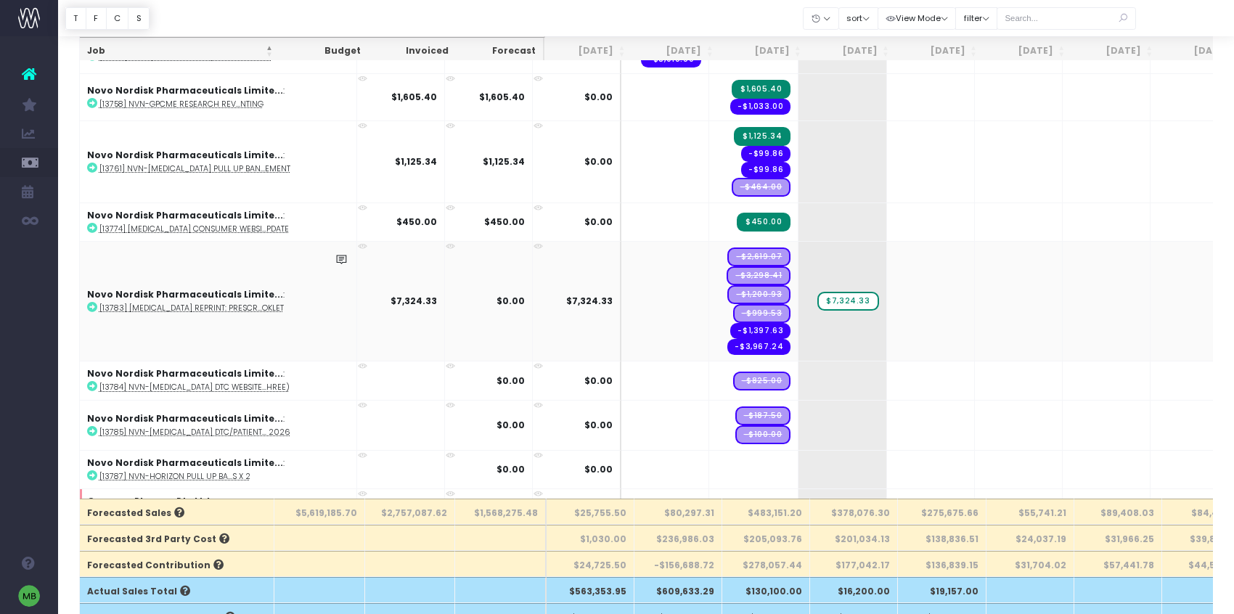
click at [730, 332] on span "-$1,397.63" at bounding box center [760, 331] width 60 height 16
drag, startPoint x: 657, startPoint y: 330, endPoint x: 644, endPoint y: 329, distance: 13.1
click at [730, 331] on span "-$1,397.63" at bounding box center [760, 331] width 60 height 16
click at [202, 300] on td "Novo Nordisk Pharmaceuticals Limite... : [13783] Wegovy Reprint: Prescr...oklet" at bounding box center [218, 301] width 277 height 120
click at [201, 304] on abbr "[13783] [MEDICAL_DATA] Reprint: Prescr...oklet" at bounding box center [191, 308] width 184 height 11
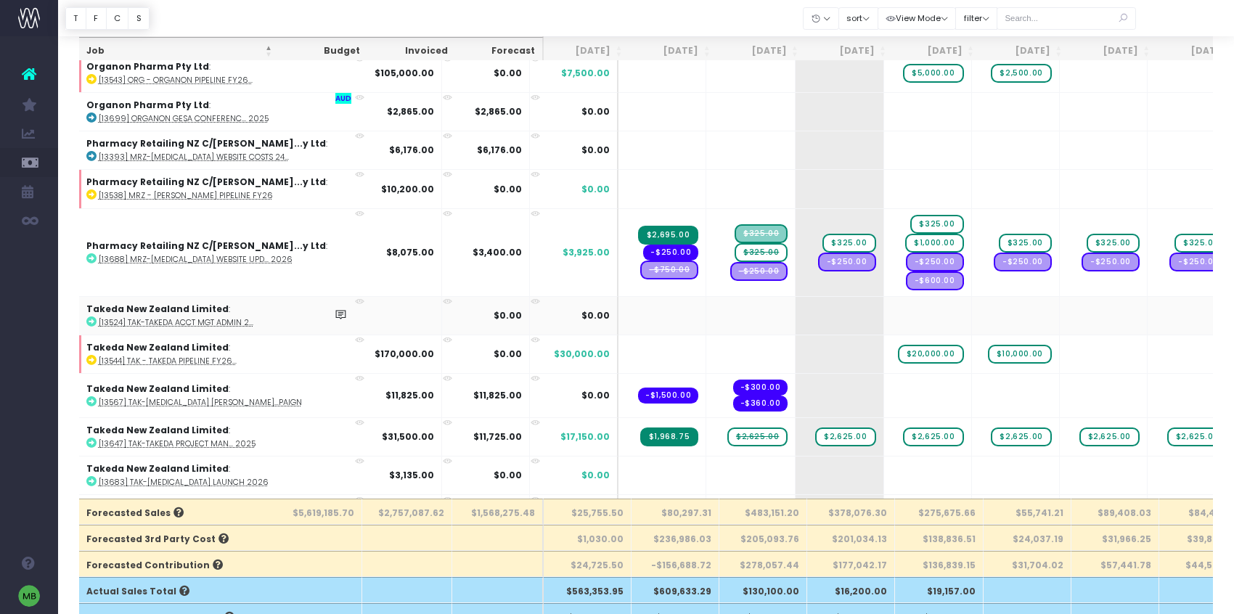
scroll to position [6358, 3]
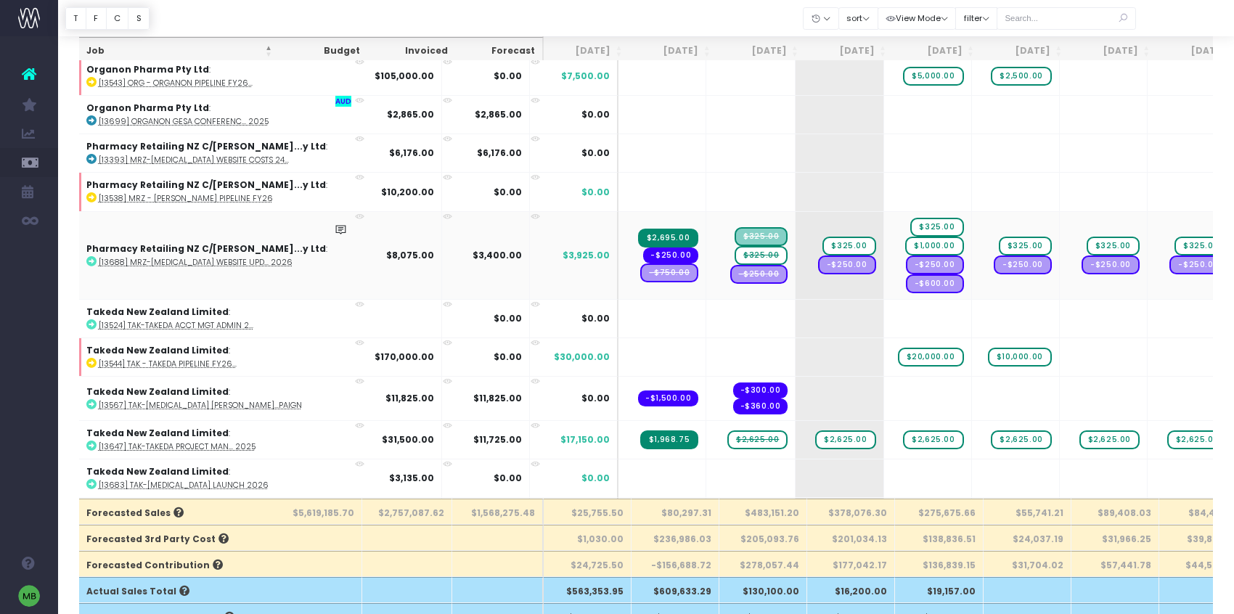
click at [640, 274] on span "-$750.00" at bounding box center [669, 272] width 58 height 19
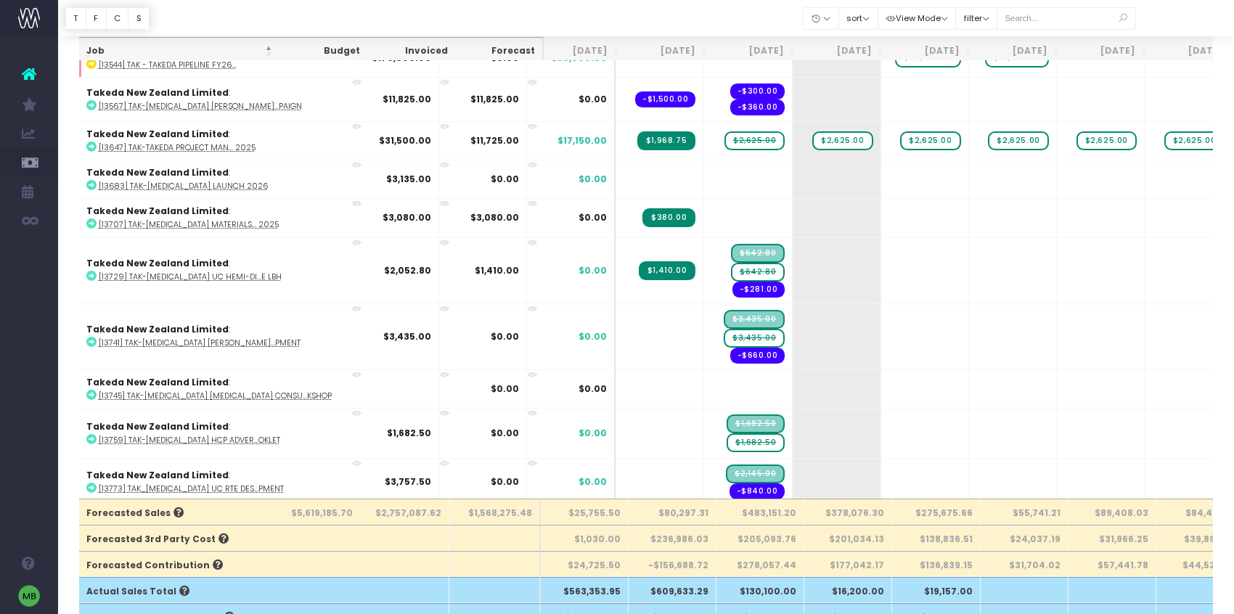
scroll to position [6660, 6]
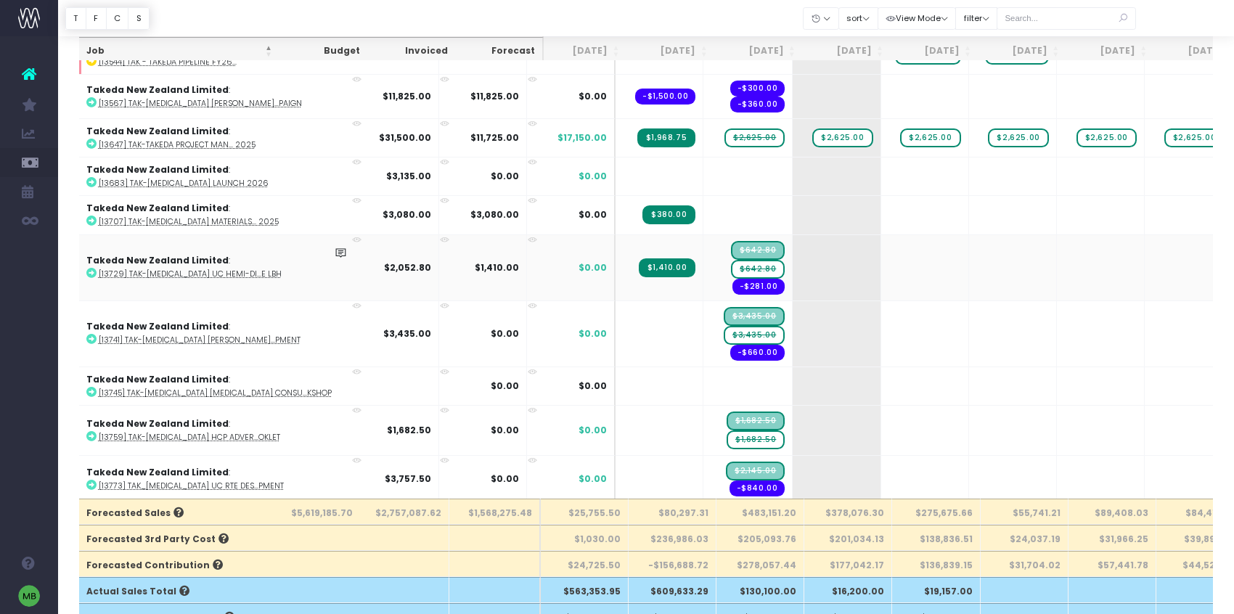
click at [731, 267] on span "$642.80" at bounding box center [758, 269] width 54 height 19
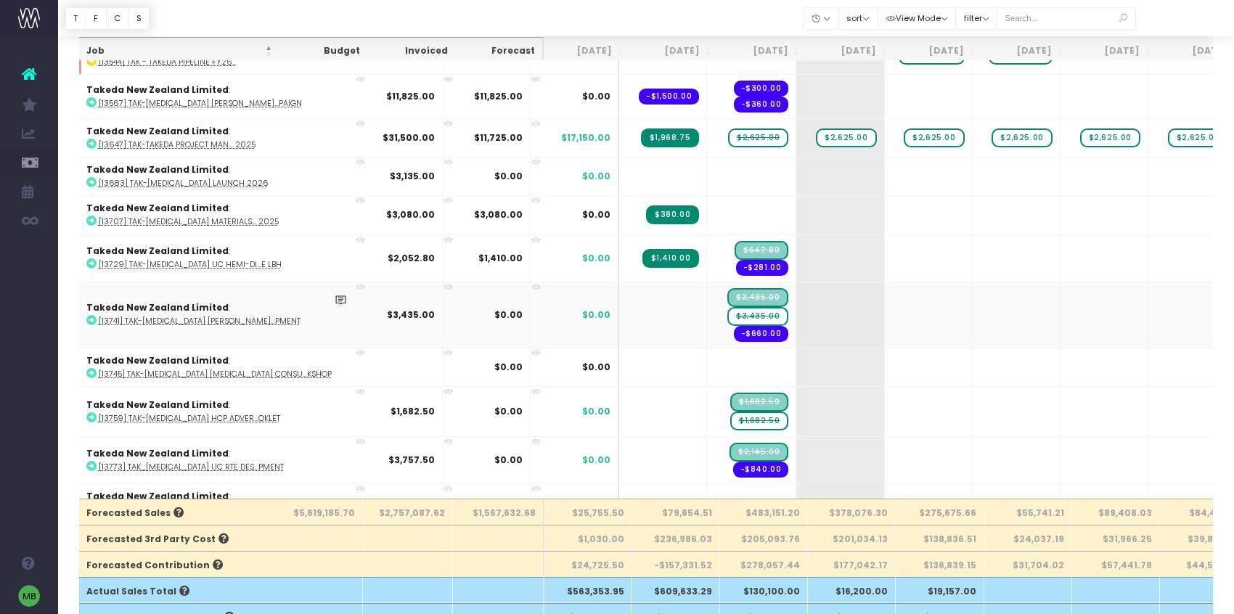
scroll to position [0, 2]
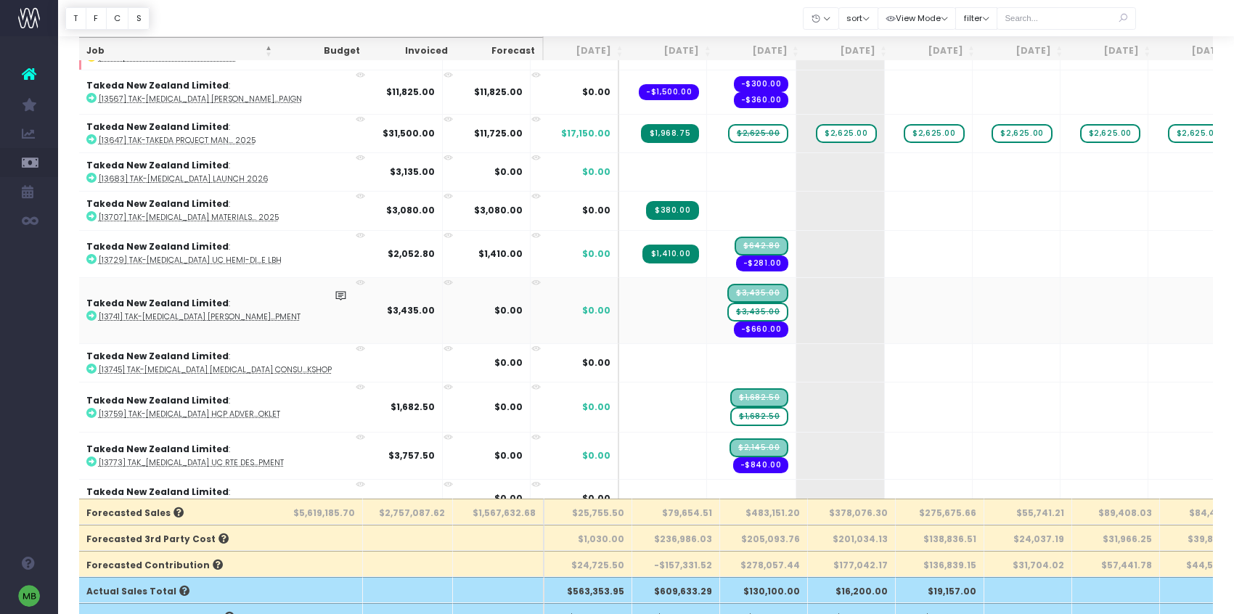
click at [727, 317] on span "$3,435.00" at bounding box center [757, 312] width 61 height 19
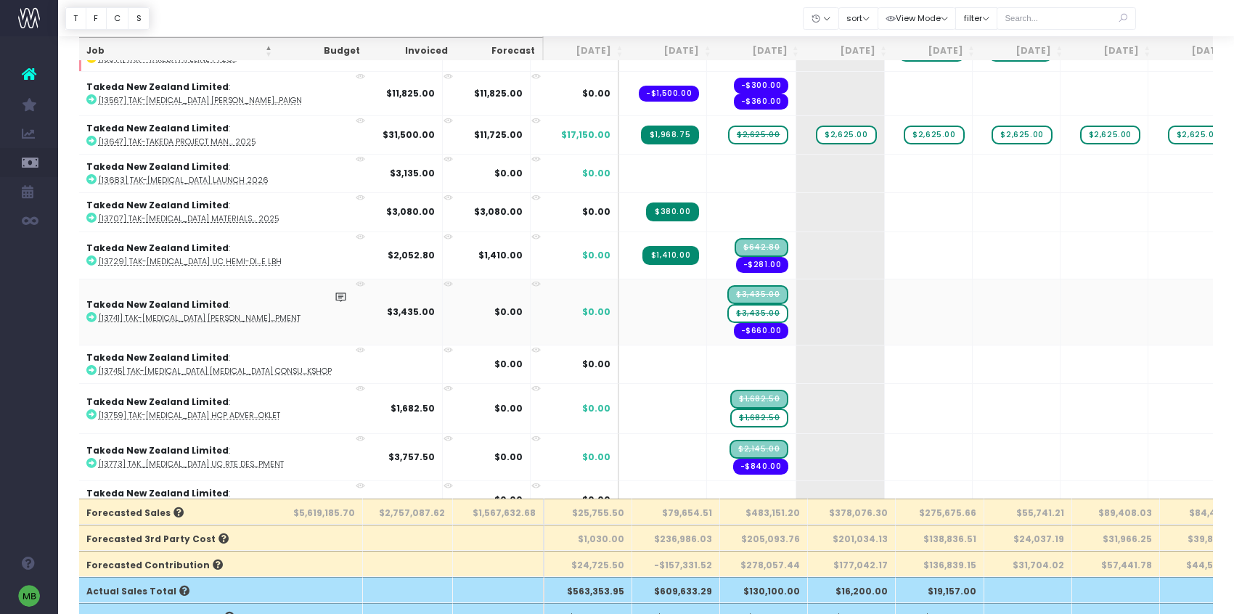
click at [727, 317] on span "$3,435.00" at bounding box center [757, 313] width 61 height 19
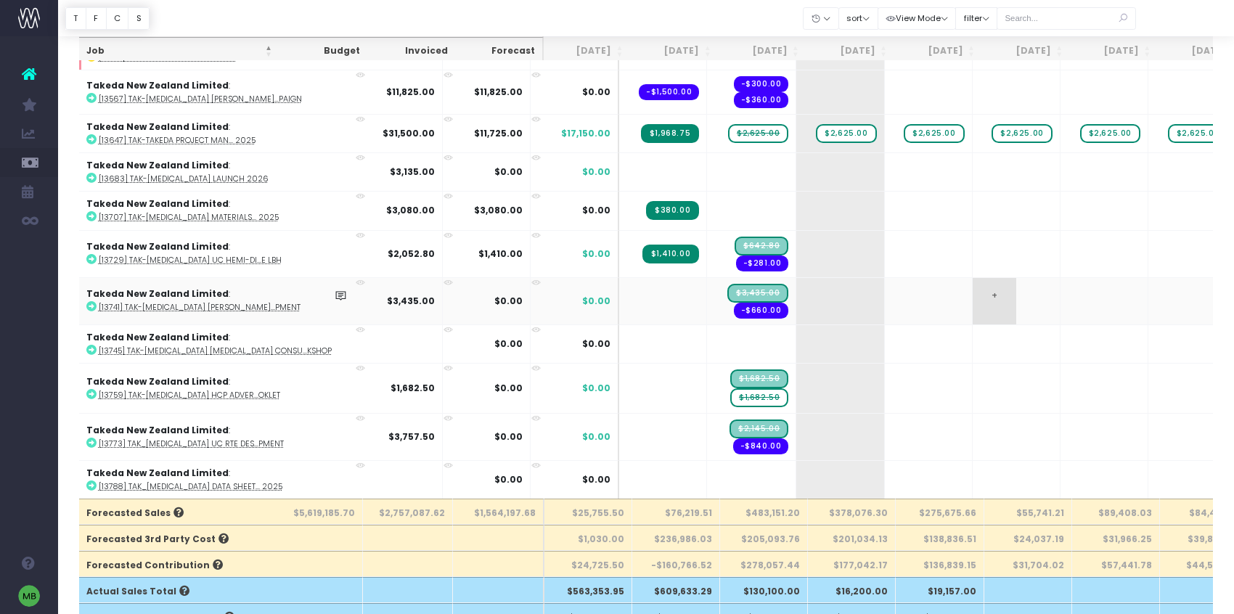
scroll to position [0, 0]
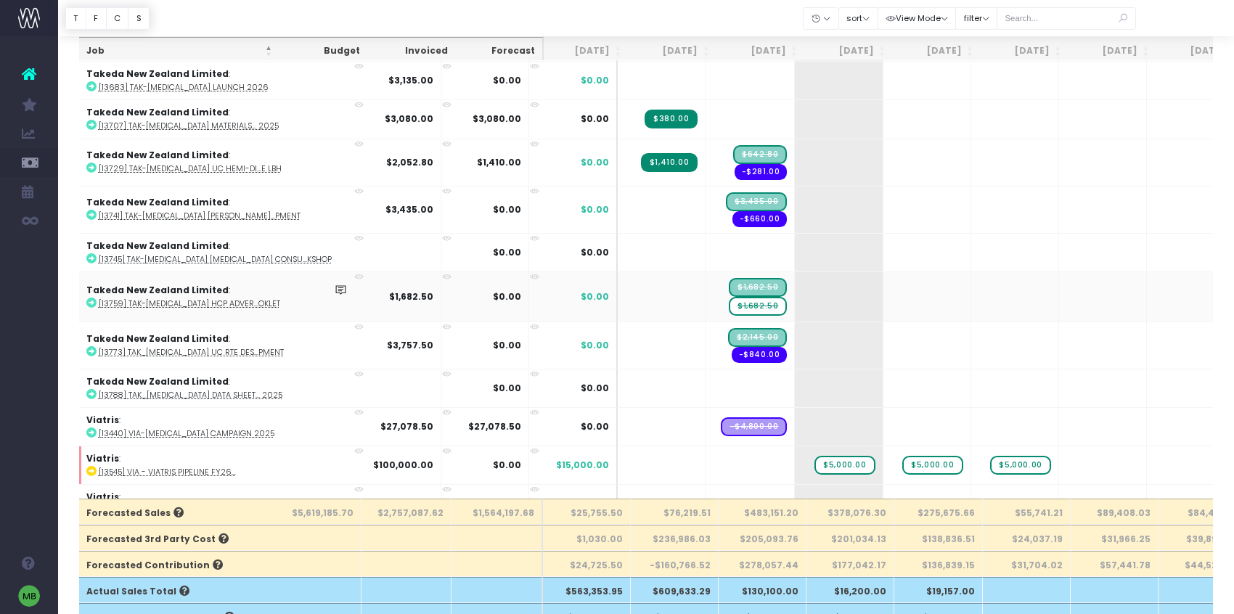
click at [729, 307] on span "$1,682.50" at bounding box center [758, 306] width 58 height 19
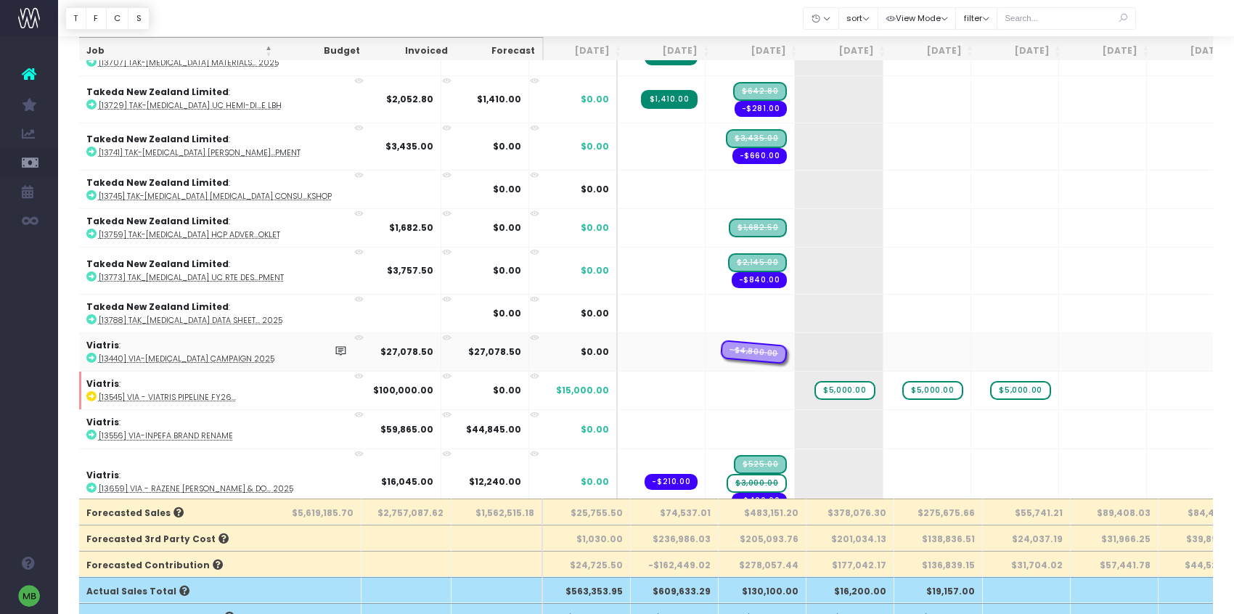
drag, startPoint x: 691, startPoint y: 353, endPoint x: 732, endPoint y: 353, distance: 40.6
click at [732, 353] on tr "Viatris : [13440] VIA-EpiPen Campaign 2025 $27,078.50 $27,078.50 $0.00 -$4,800.…" at bounding box center [963, 351] width 1774 height 38
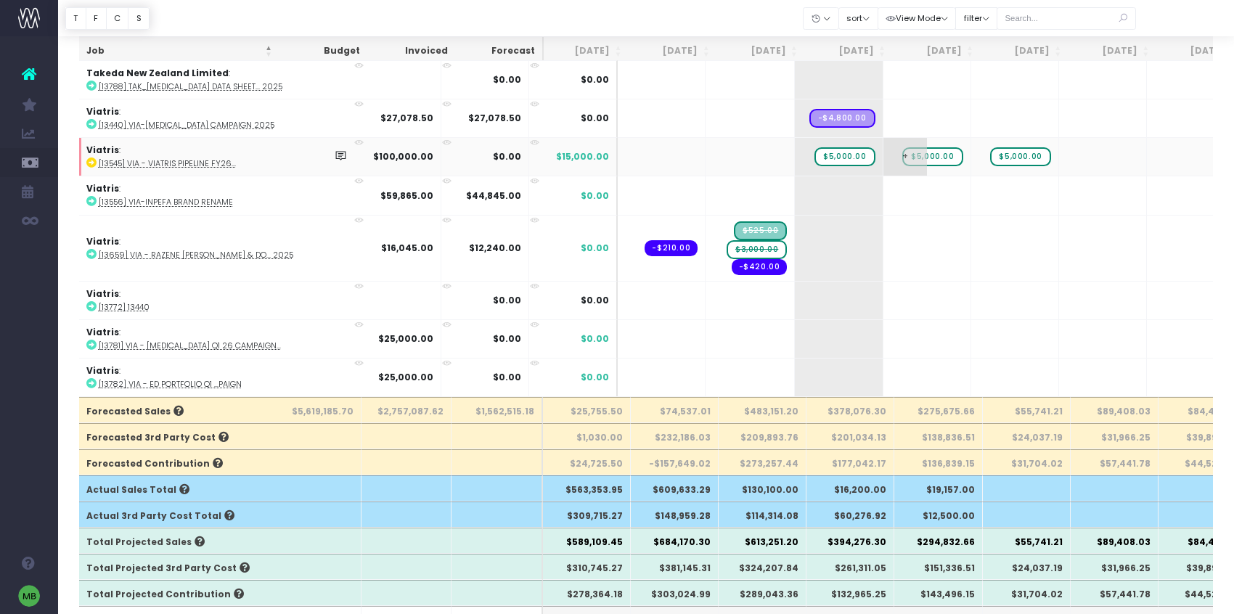
scroll to position [187, 0]
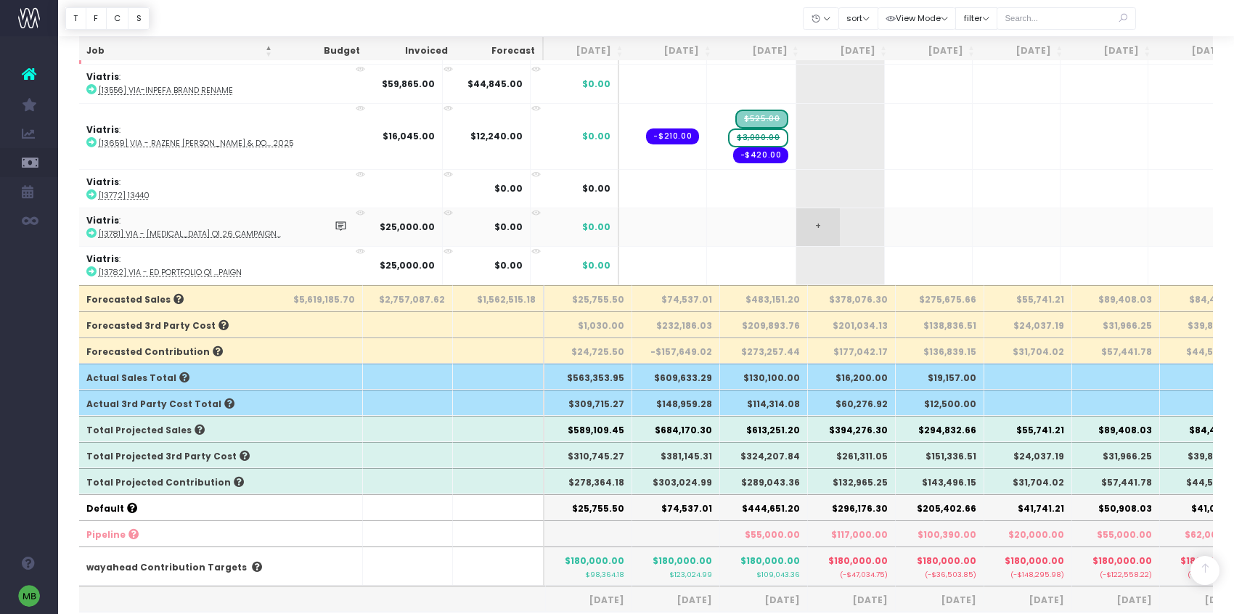
click at [796, 225] on span "+" at bounding box center [818, 227] width 44 height 38
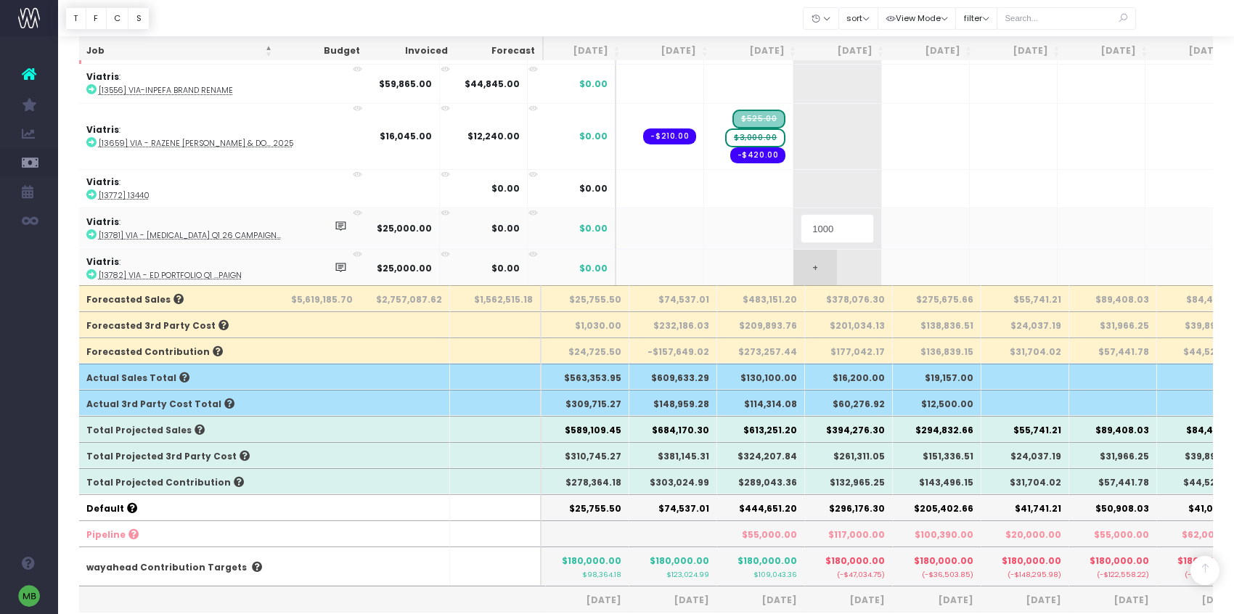
type input "10000"
click at [882, 224] on span "+" at bounding box center [904, 227] width 44 height 38
type input "10000"
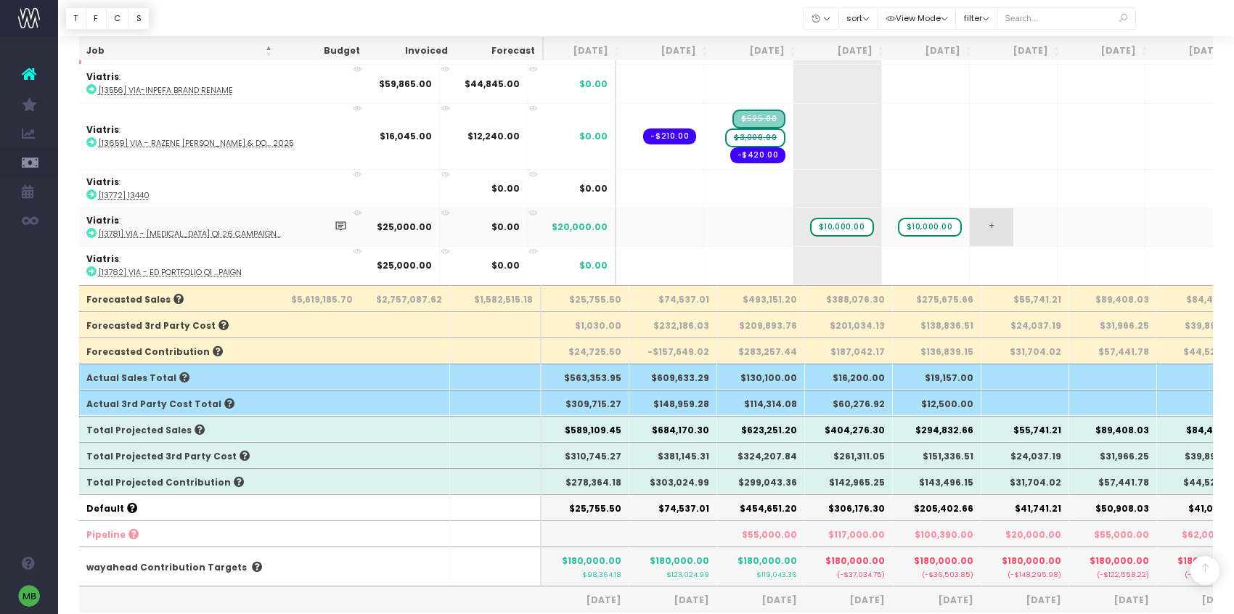
click at [970, 226] on span "+" at bounding box center [992, 227] width 44 height 38
click at [793, 261] on span "+" at bounding box center [815, 266] width 44 height 38
type input "10000"
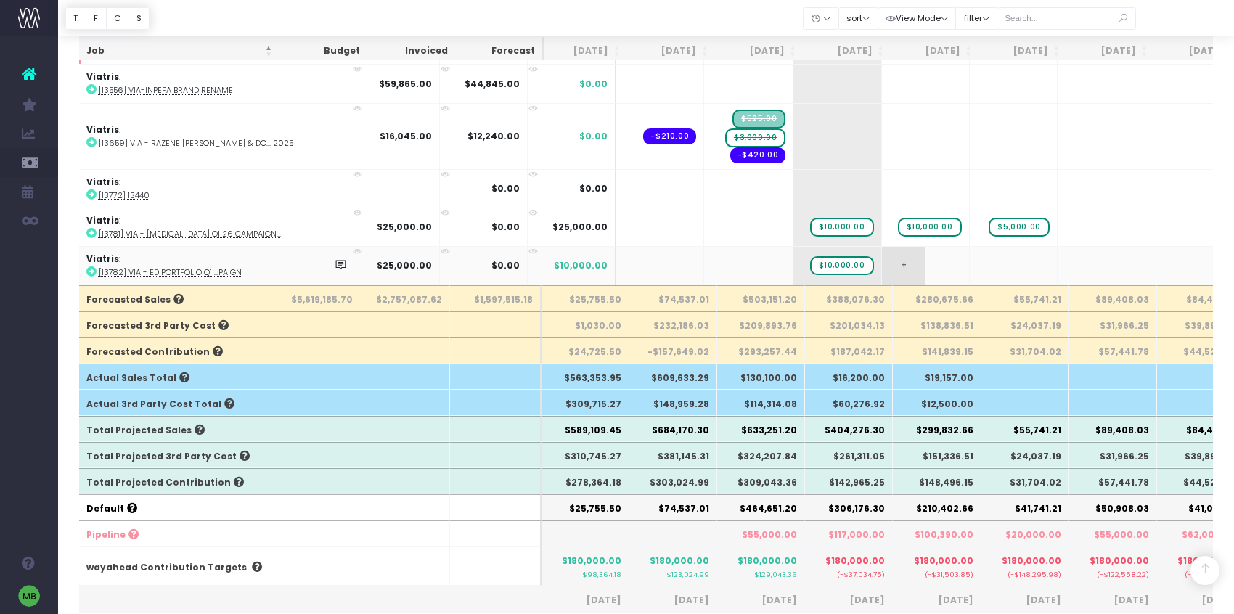
click at [882, 264] on span "+" at bounding box center [904, 266] width 44 height 38
type input "10000"
click at [970, 262] on span "+" at bounding box center [992, 266] width 44 height 38
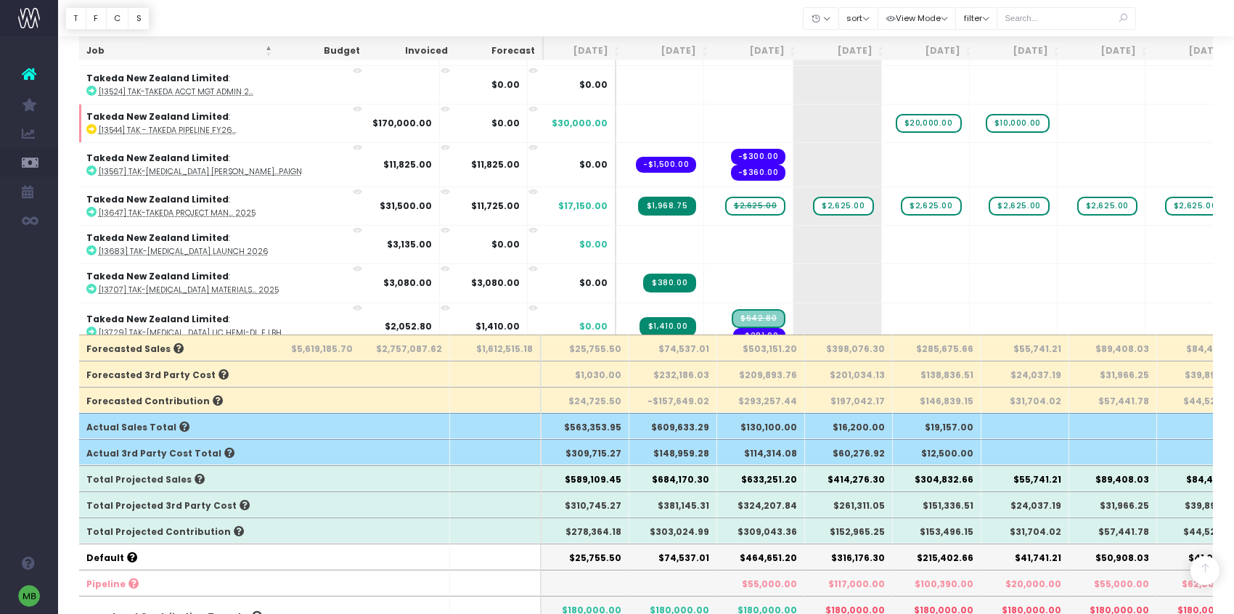
scroll to position [6424, 5]
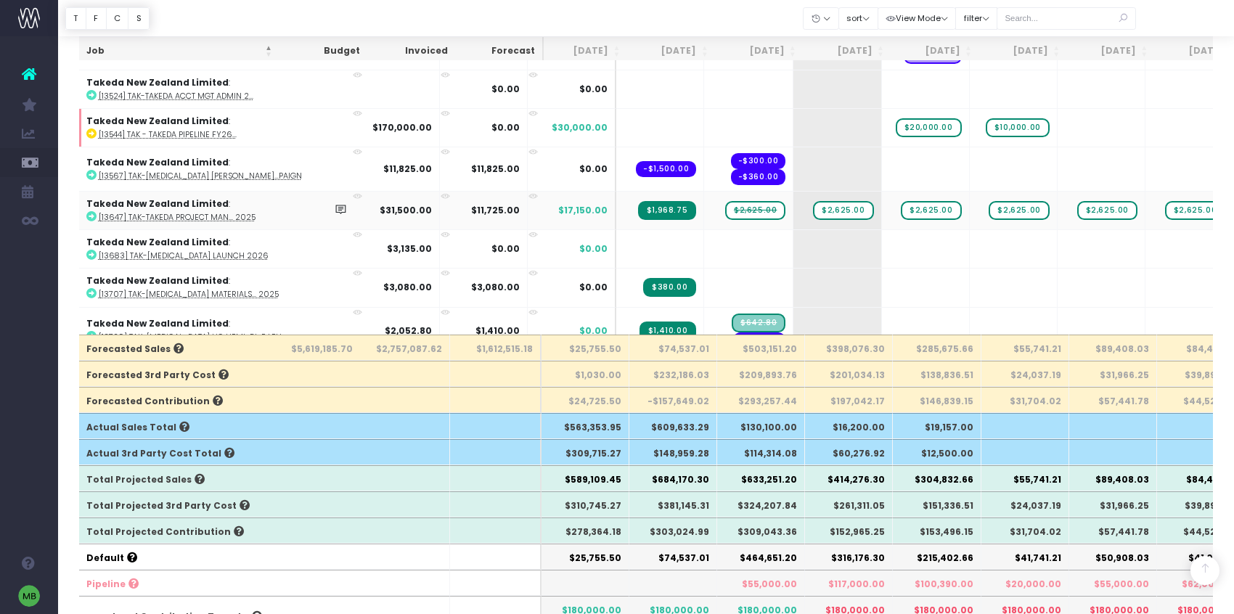
click at [725, 210] on span "$2,625.00" at bounding box center [755, 210] width 60 height 19
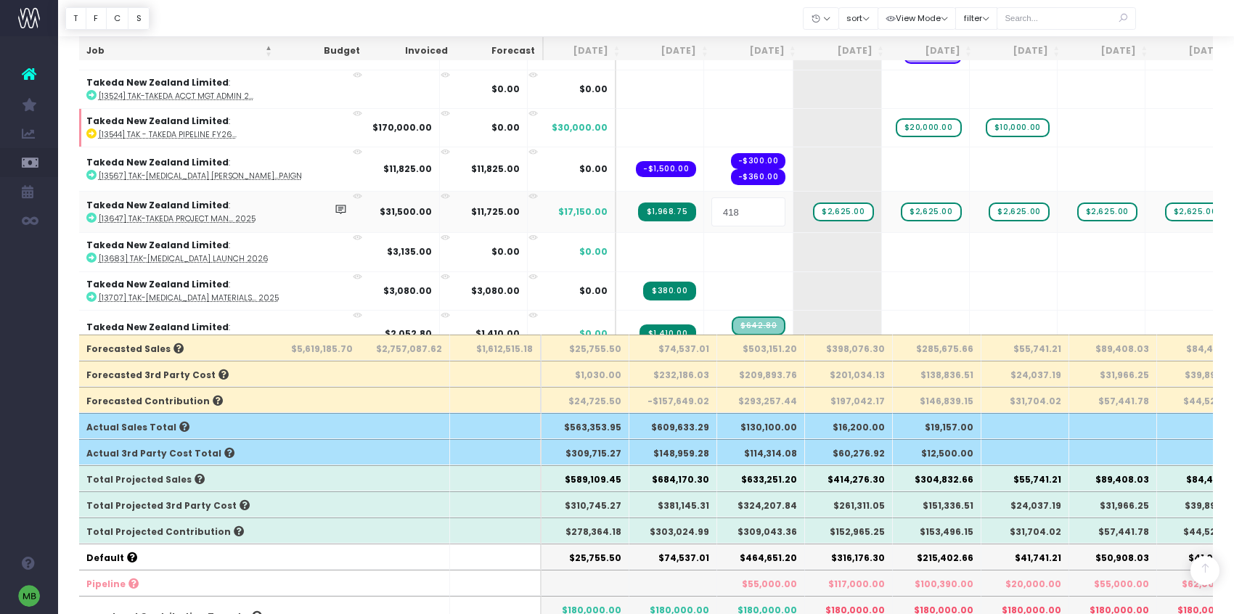
type input "4189"
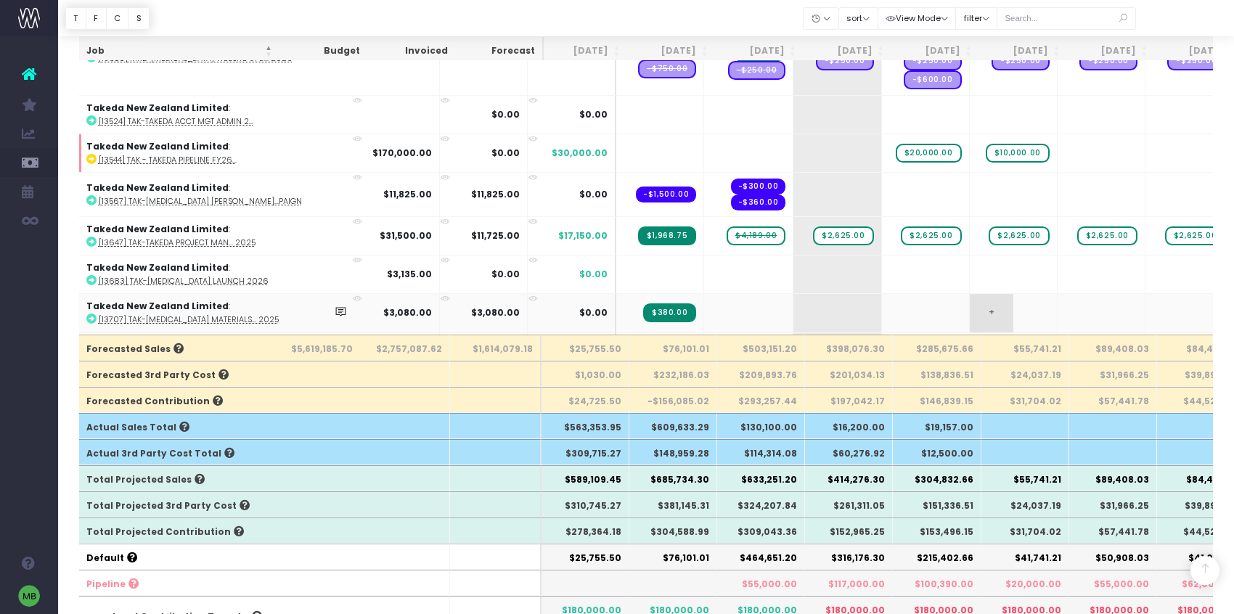
scroll to position [6396, 5]
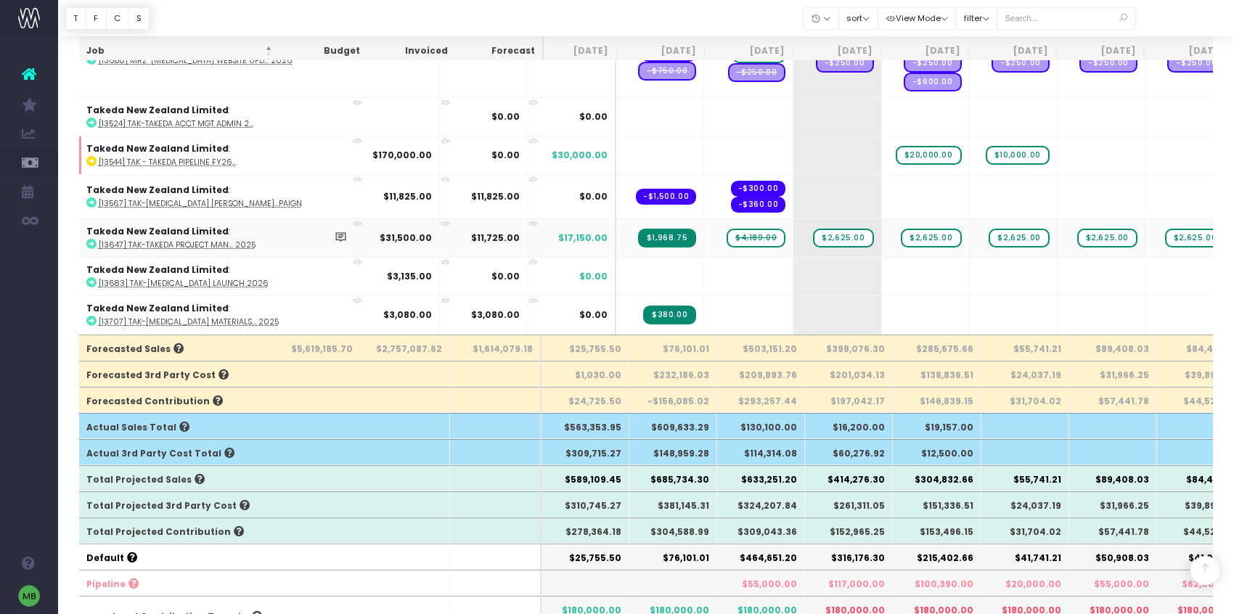
click at [1233, 237] on span "+" at bounding box center [1255, 238] width 44 height 38
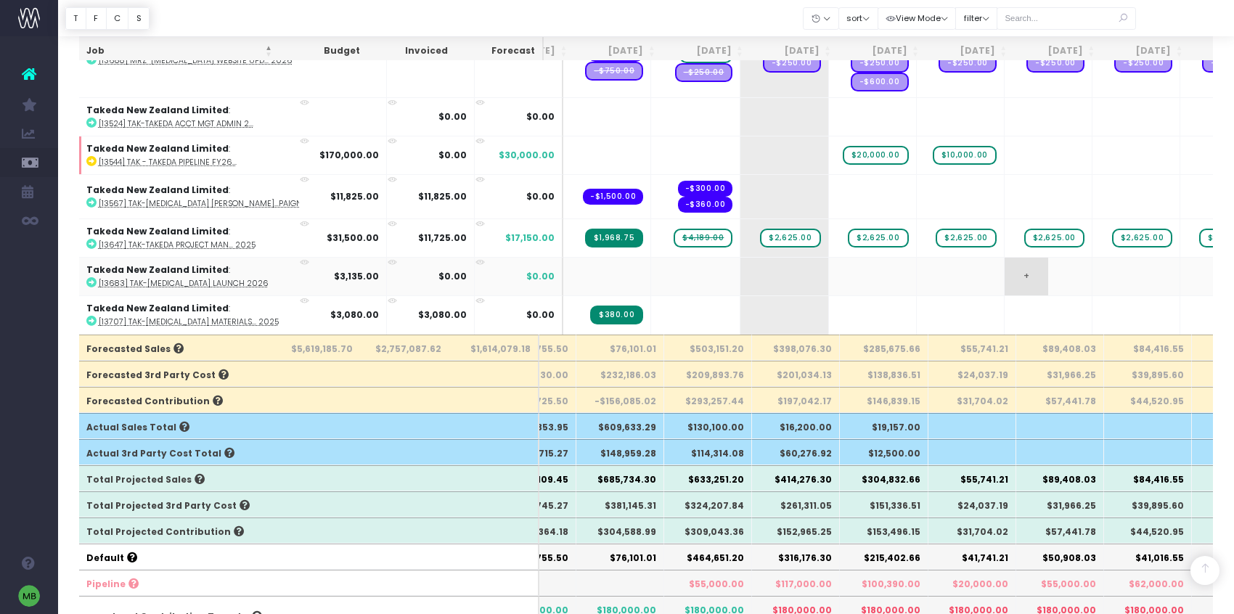
scroll to position [0, 87]
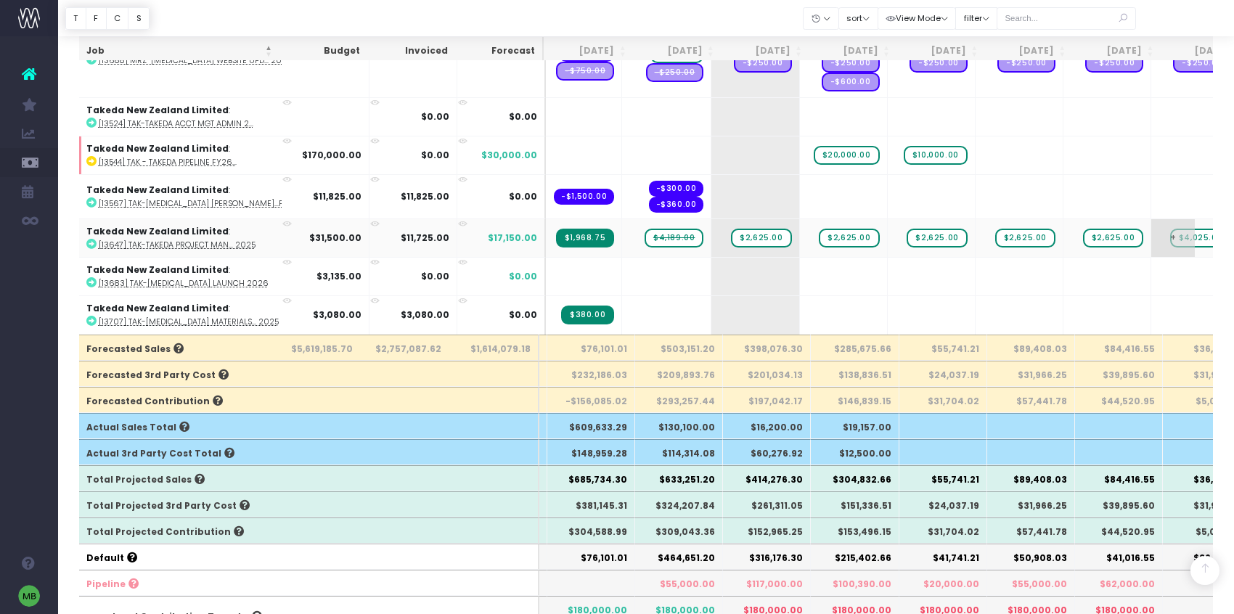
click at [1170, 235] on span "$4,025.00" at bounding box center [1200, 238] width 61 height 19
click at [1151, 237] on span "+" at bounding box center [1173, 238] width 44 height 38
